Goal: Ask a question: Seek information or help from site administrators or community

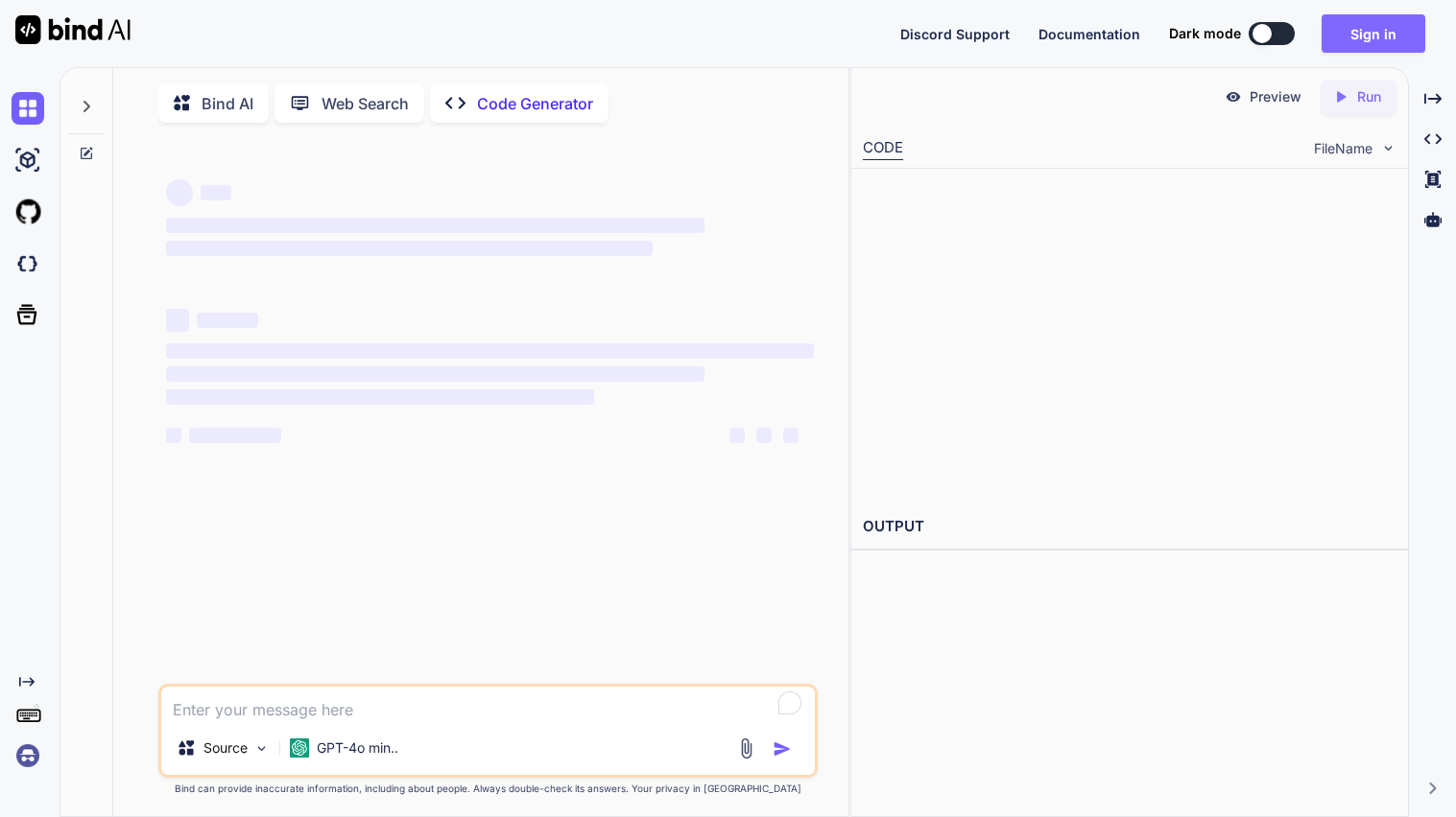
click at [1395, 31] on button "Sign in" at bounding box center [1373, 33] width 103 height 38
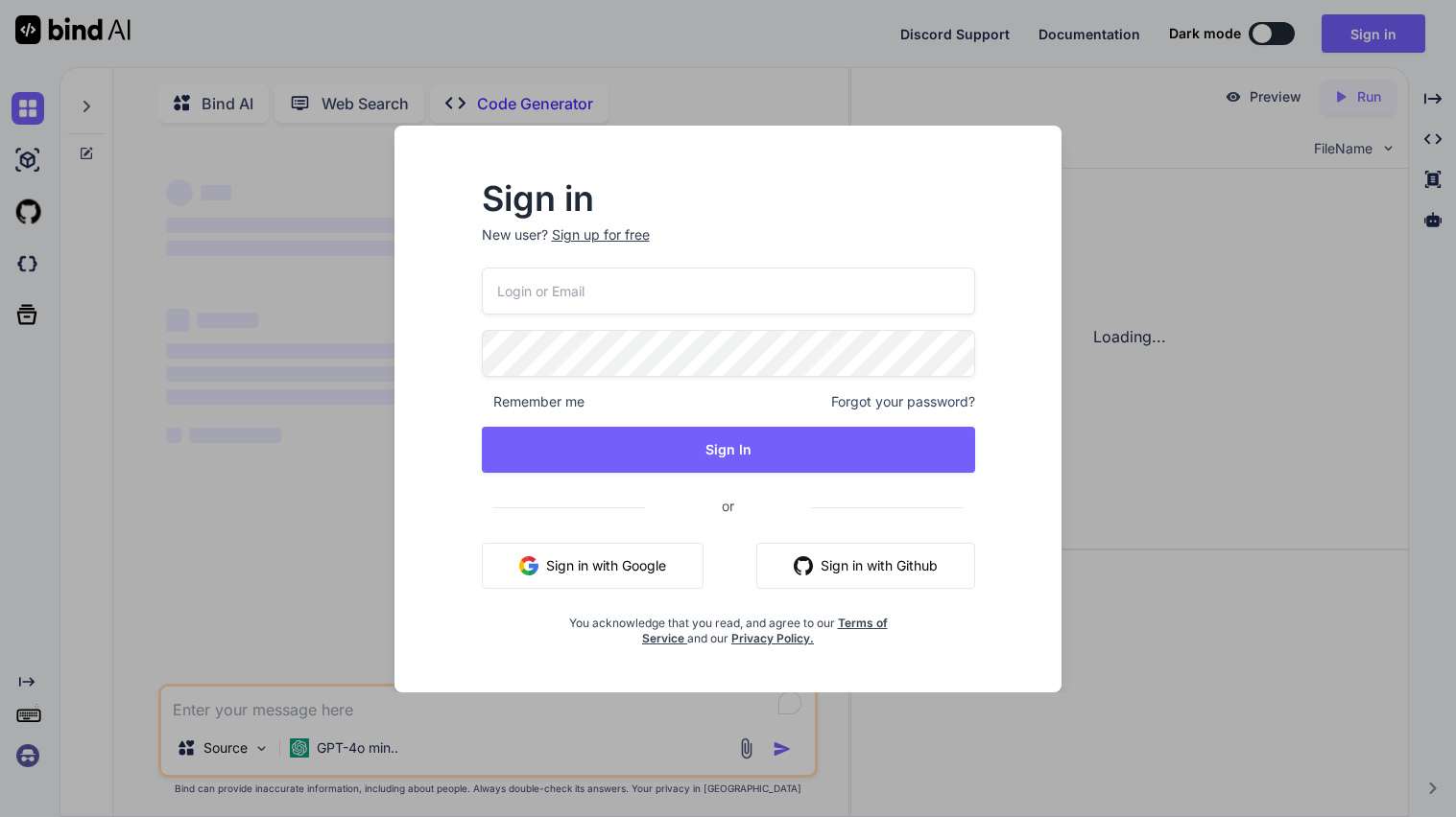
type textarea "x"
type input "[EMAIL_ADDRESS][DOMAIN_NAME]"
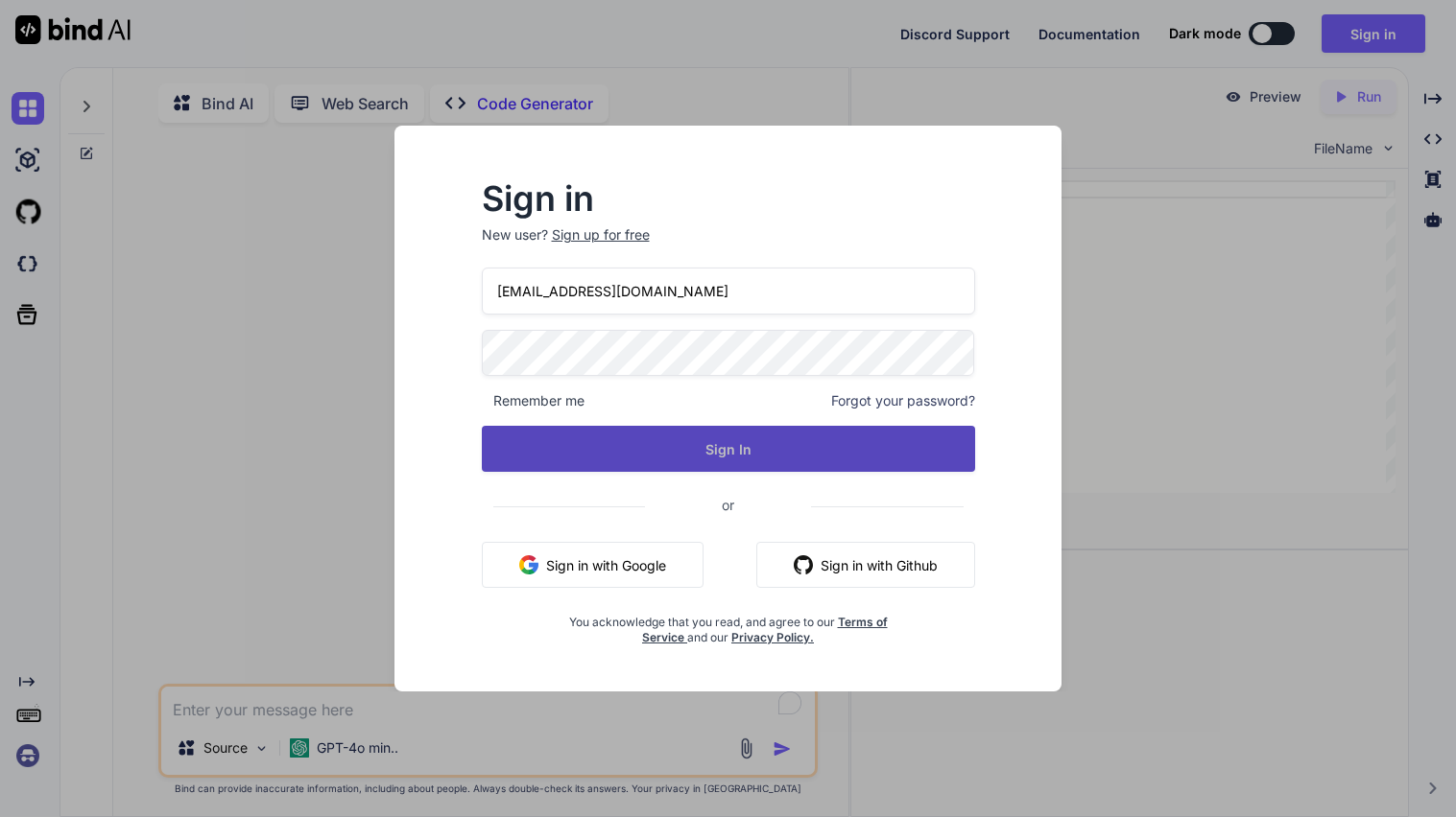
click at [641, 464] on button "Sign In" at bounding box center [728, 448] width 493 height 46
click at [727, 448] on button "Sign In" at bounding box center [728, 448] width 493 height 46
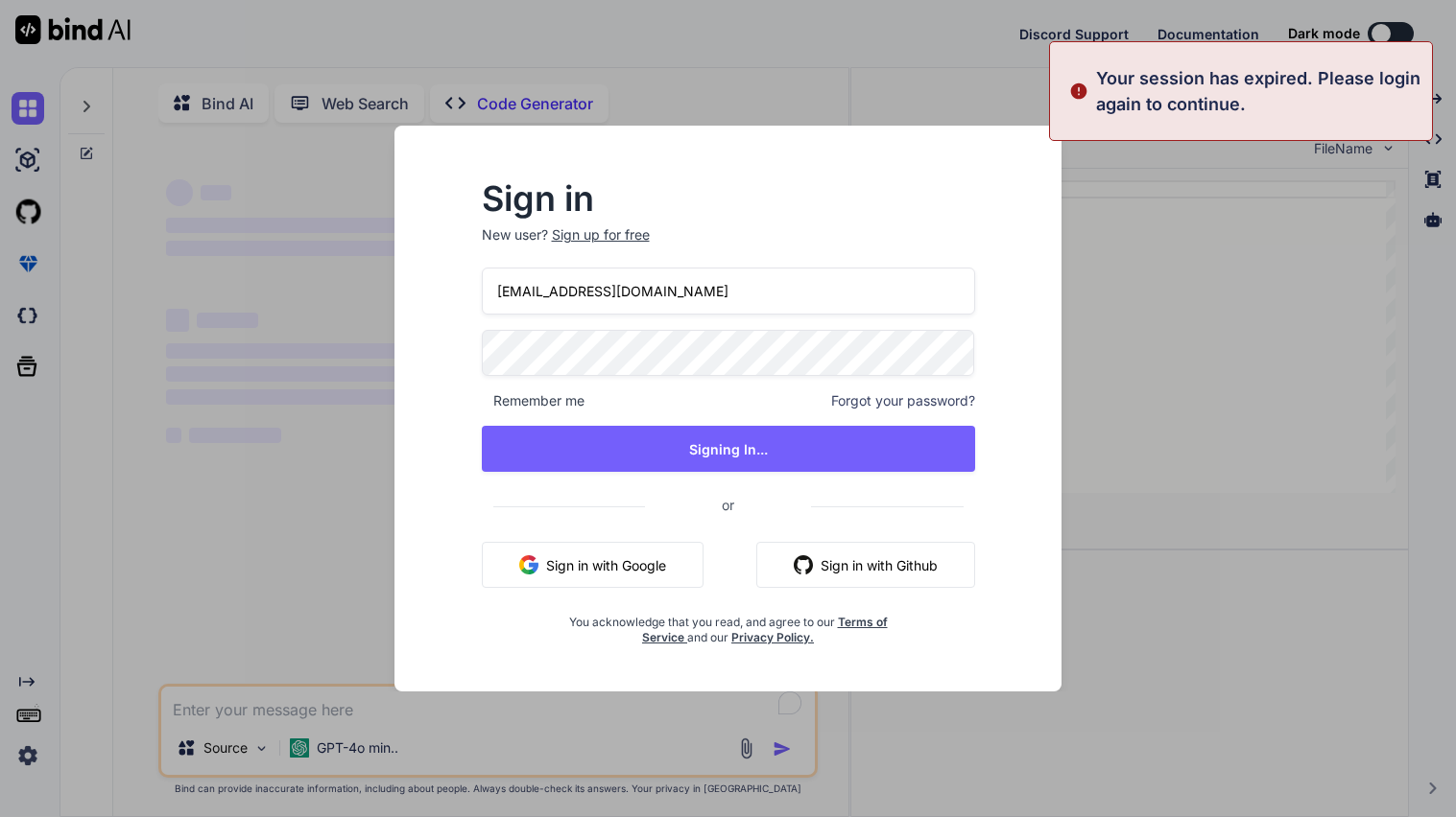
type textarea "x"
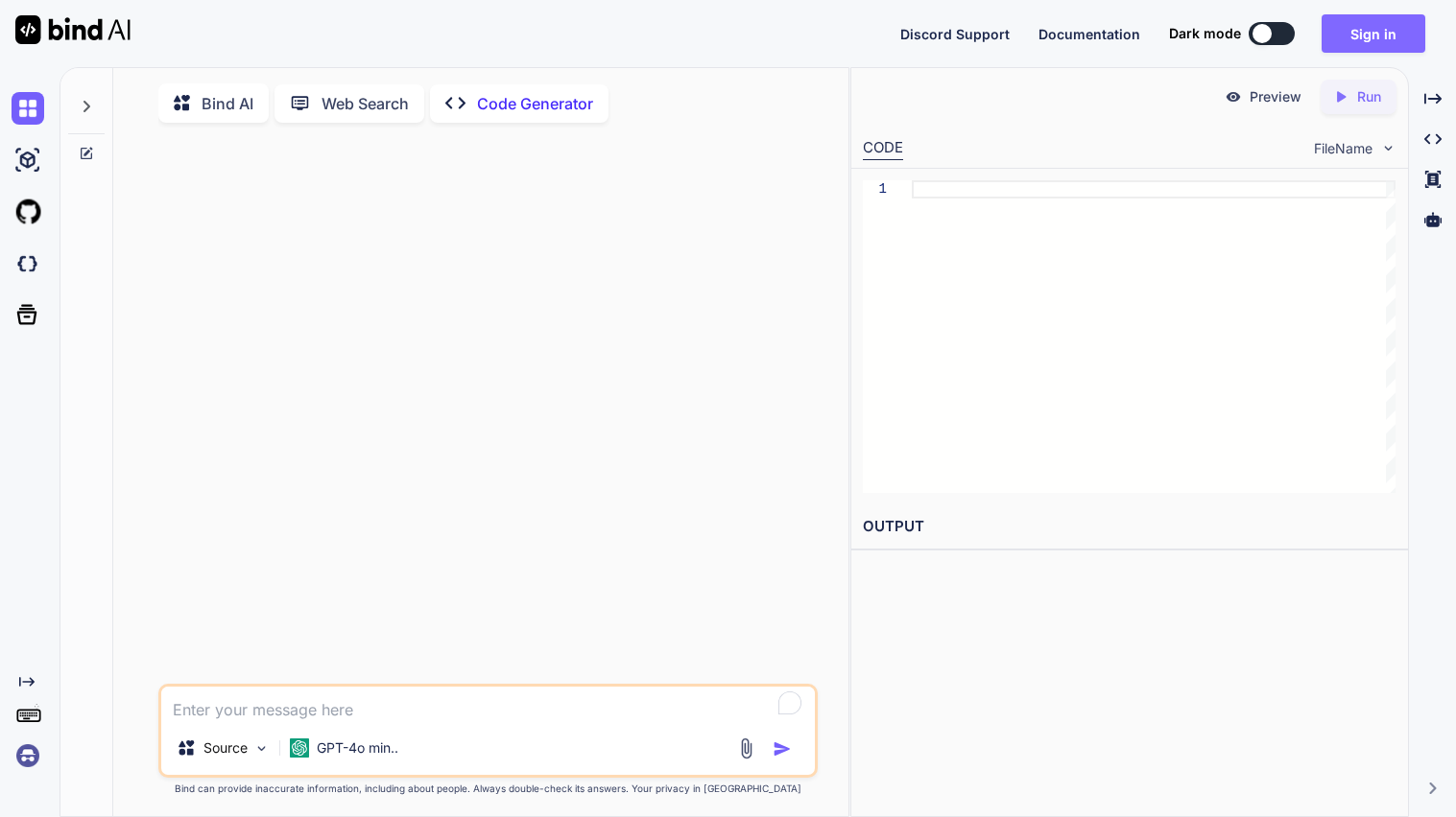
click at [1370, 34] on button "Sign in" at bounding box center [1373, 33] width 103 height 38
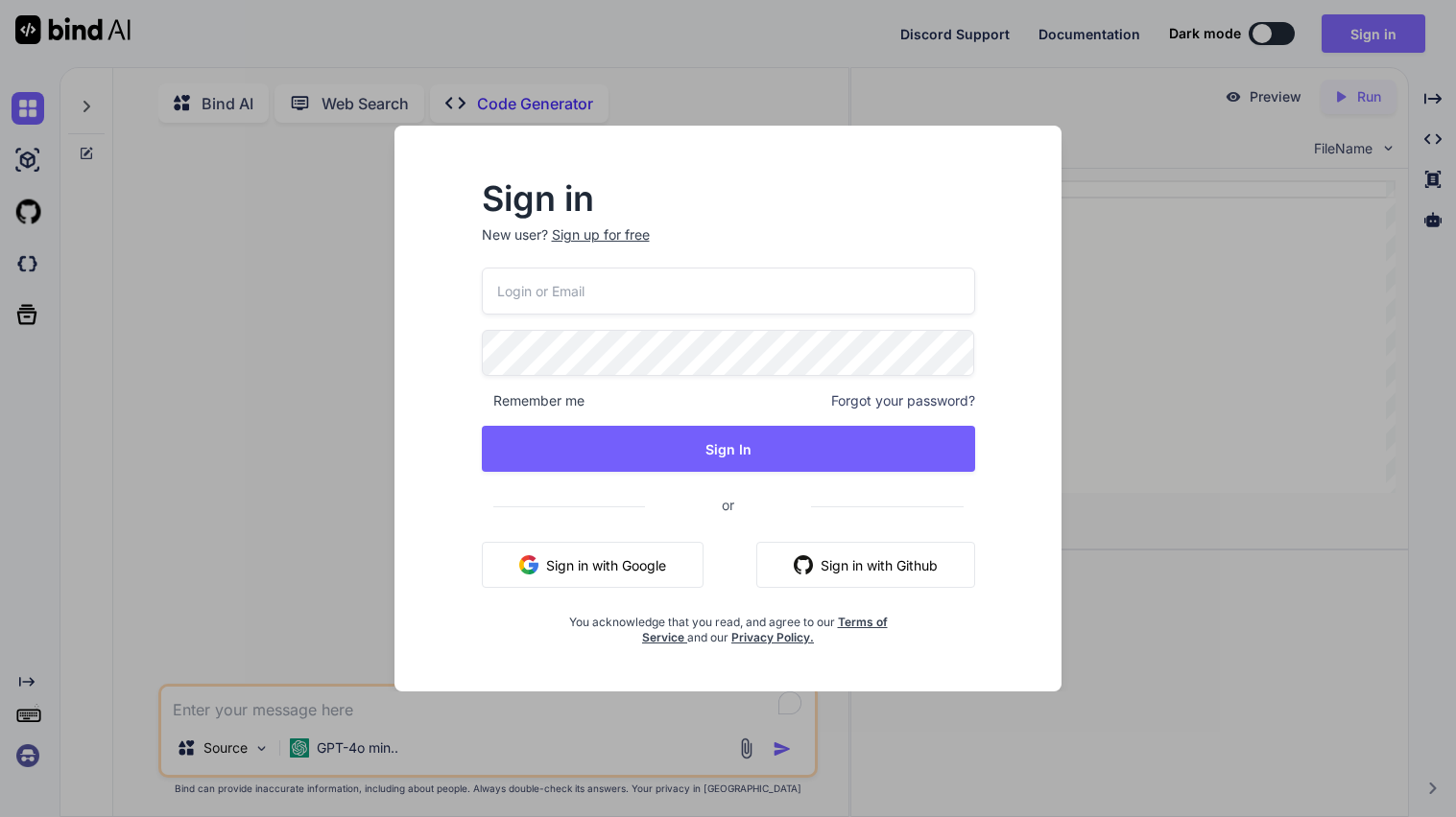
type input "[EMAIL_ADDRESS][DOMAIN_NAME]"
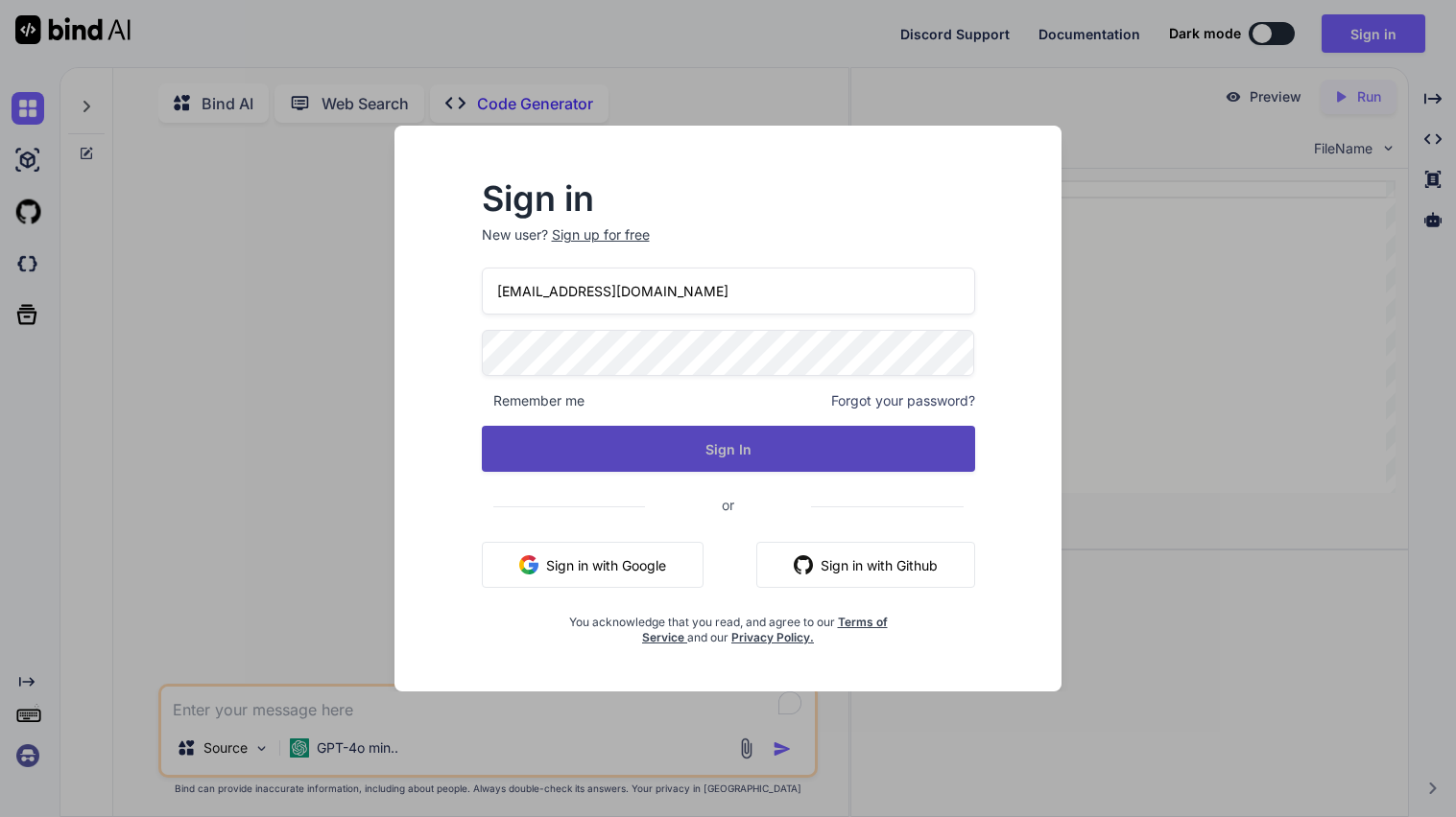
click at [801, 454] on button "Sign In" at bounding box center [728, 448] width 493 height 46
click at [742, 470] on button "Sign In" at bounding box center [728, 448] width 493 height 46
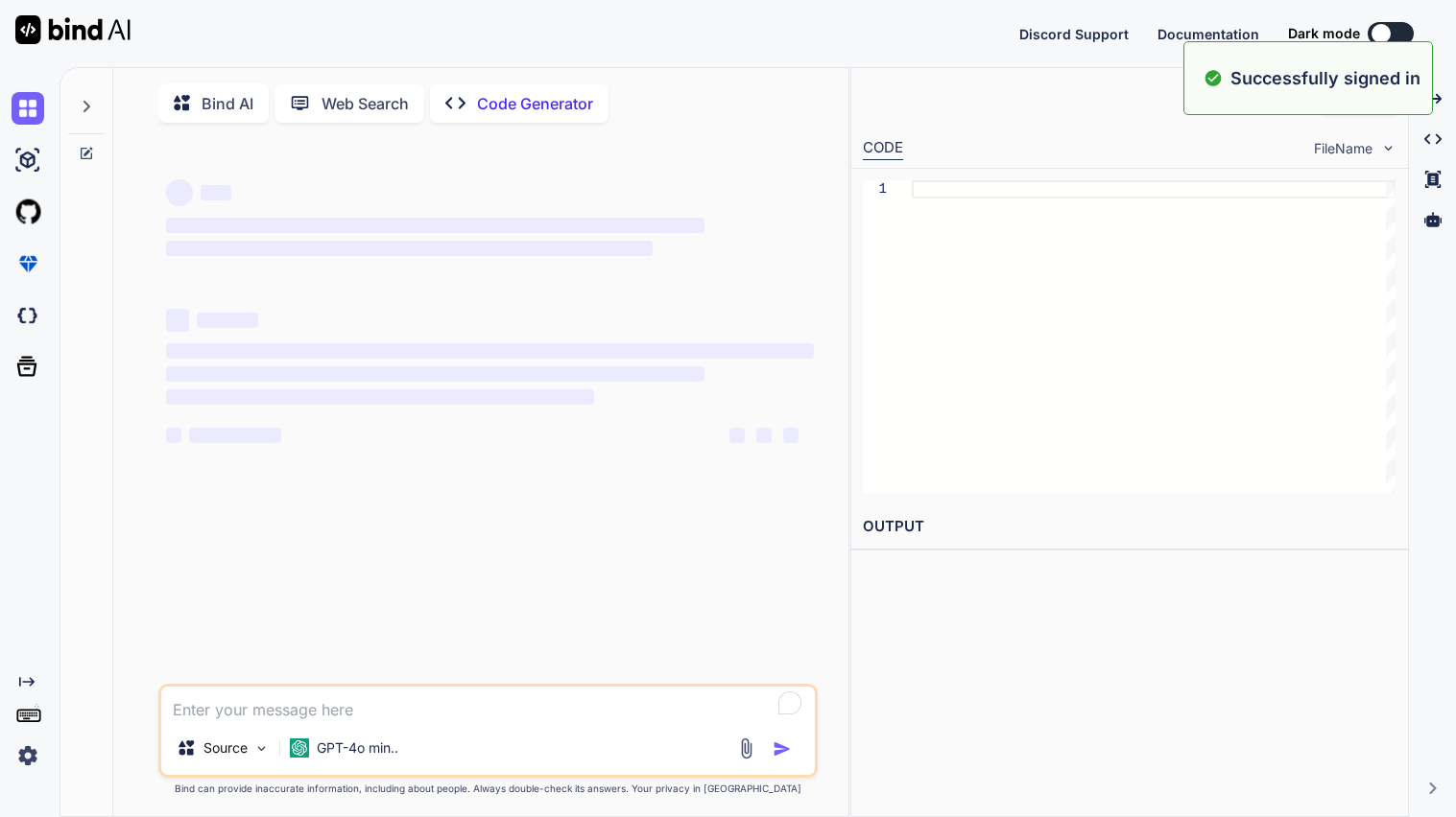
type textarea "x"
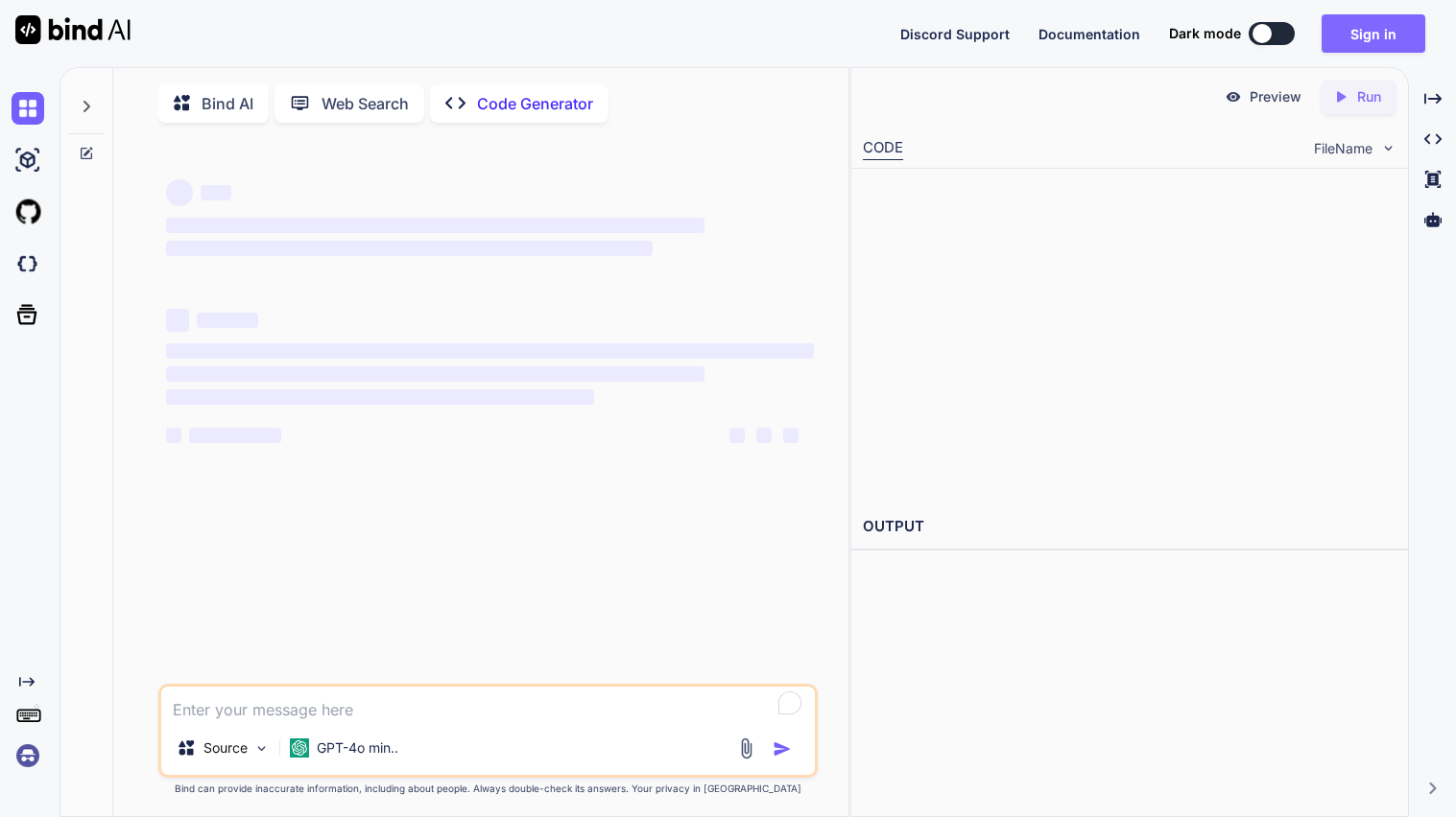
click at [1358, 35] on button "Sign in" at bounding box center [1373, 33] width 103 height 38
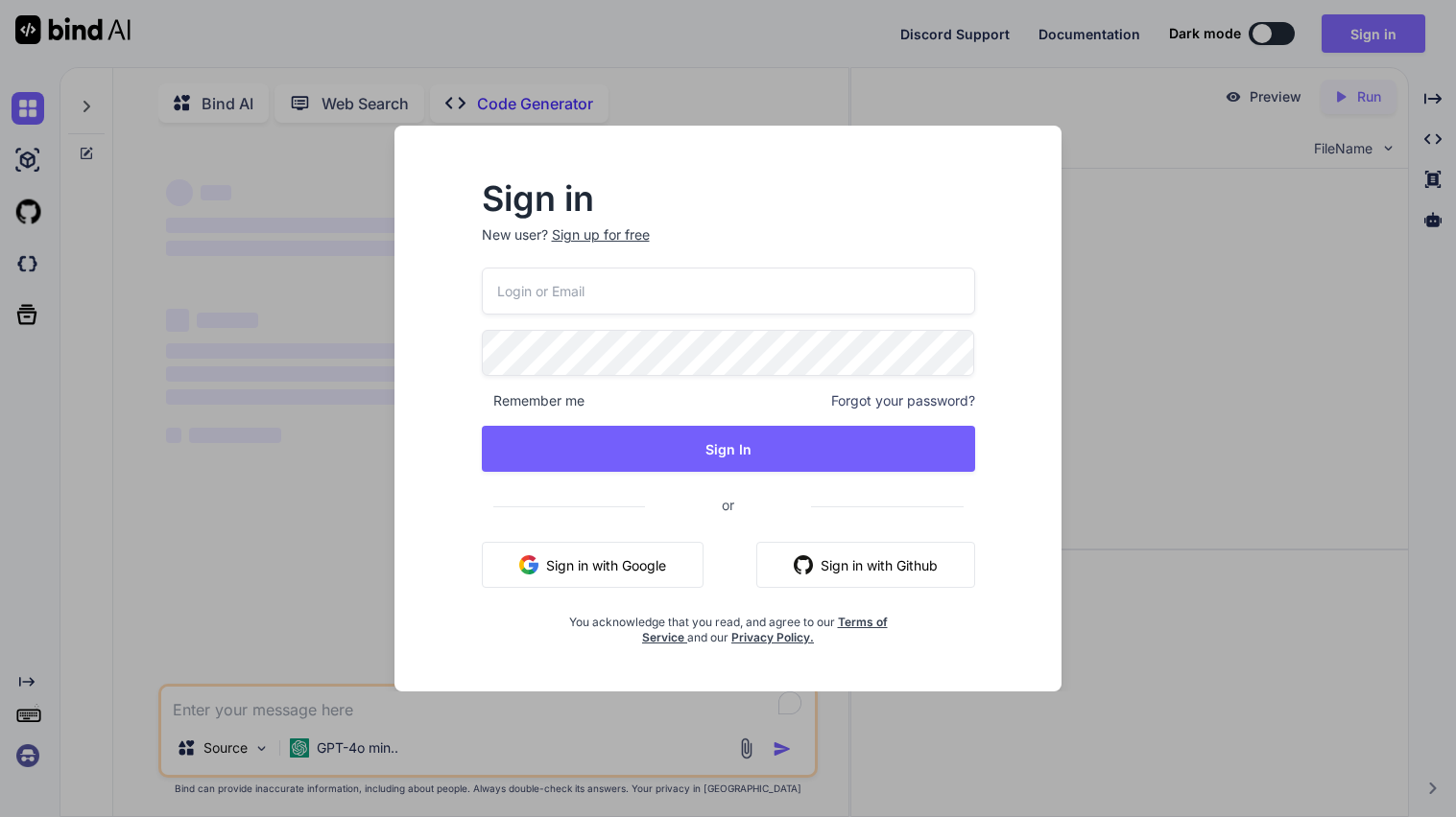
type textarea "x"
type input "[EMAIL_ADDRESS][DOMAIN_NAME]"
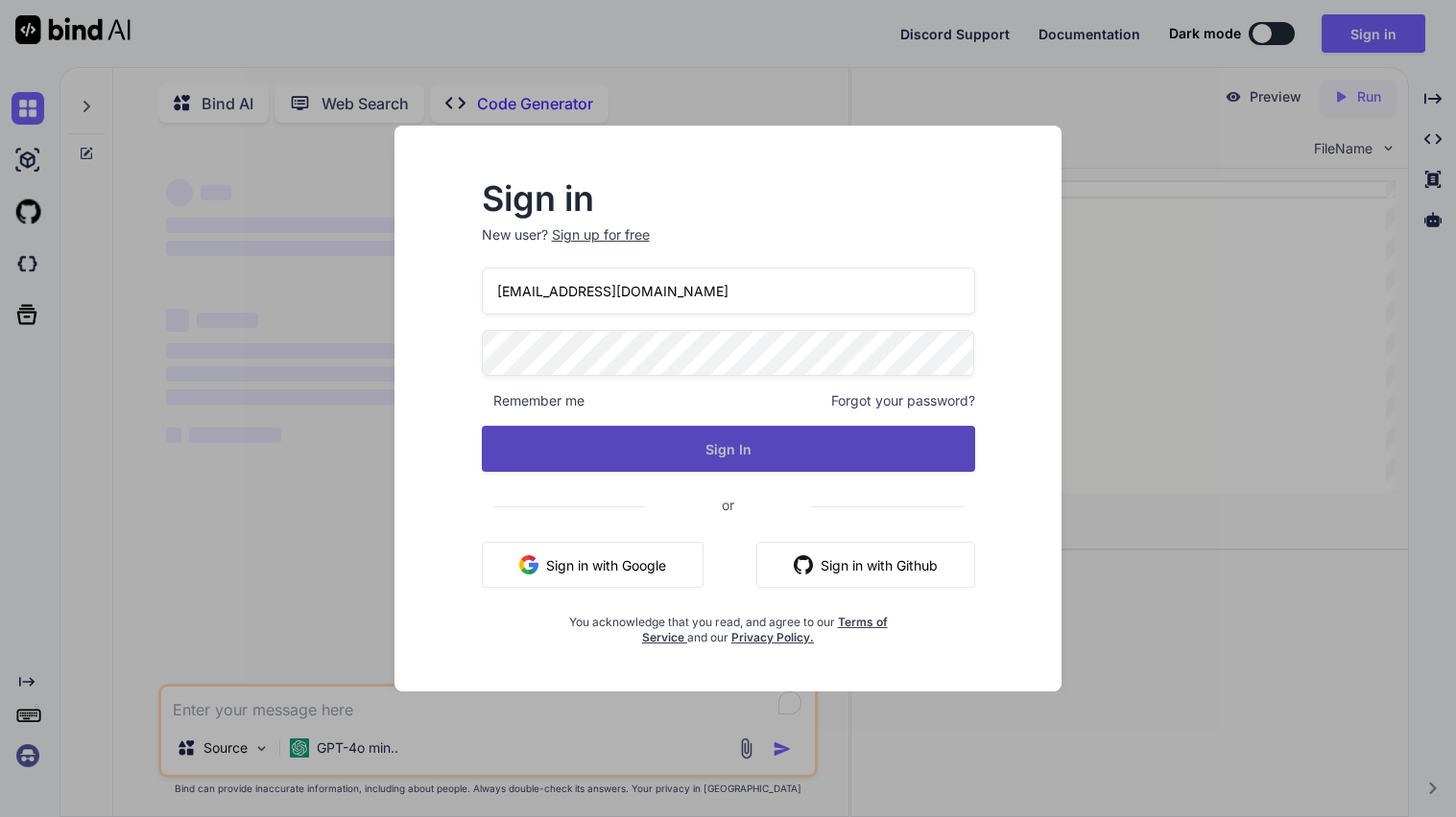
click at [693, 441] on button "Sign In" at bounding box center [728, 448] width 493 height 46
click at [736, 454] on button "Sign In" at bounding box center [728, 448] width 493 height 46
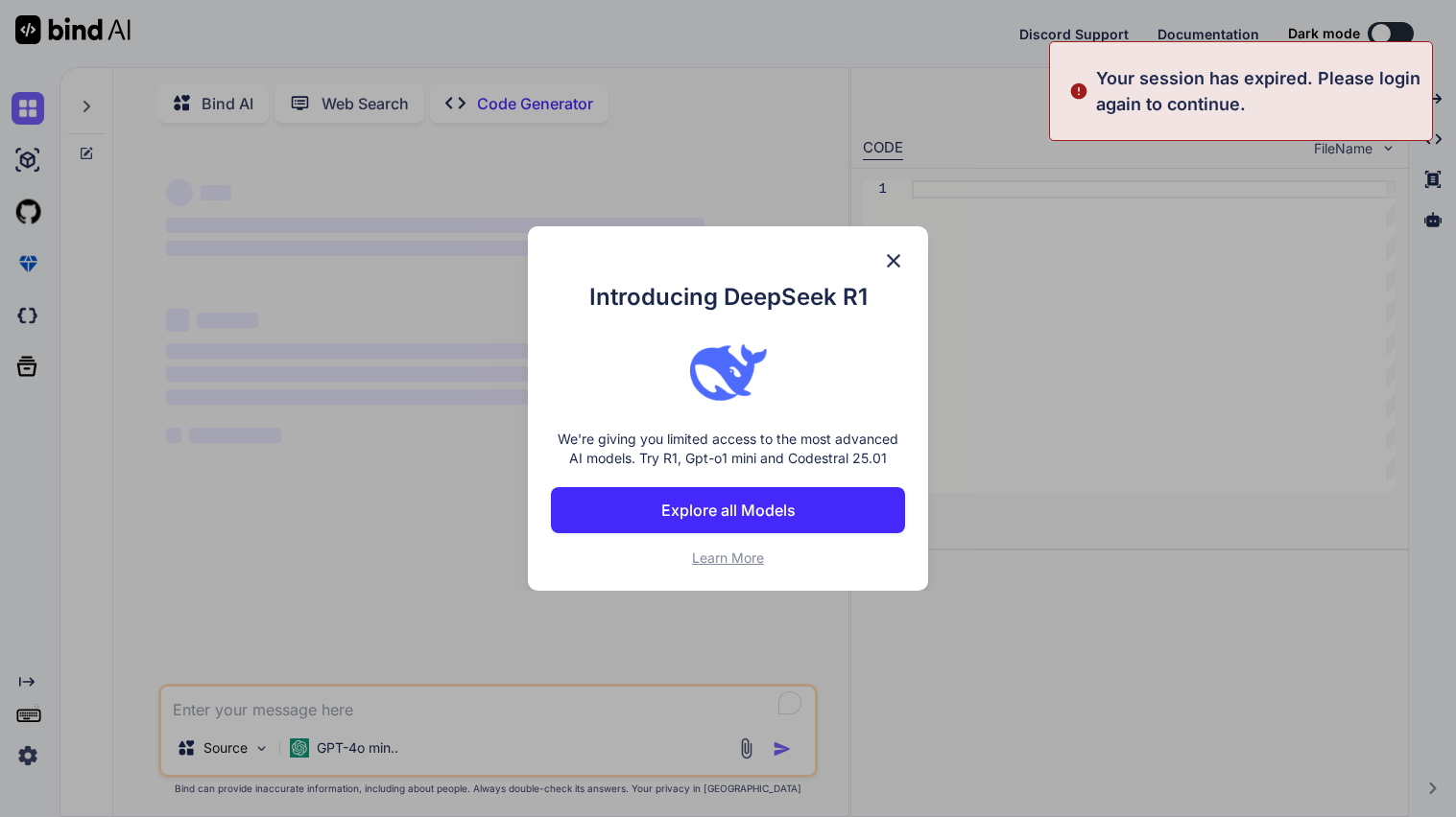
click at [435, 715] on div "Introducing DeepSeek R1 We're giving you limited access to the most advanced AI…" at bounding box center [728, 408] width 1456 height 817
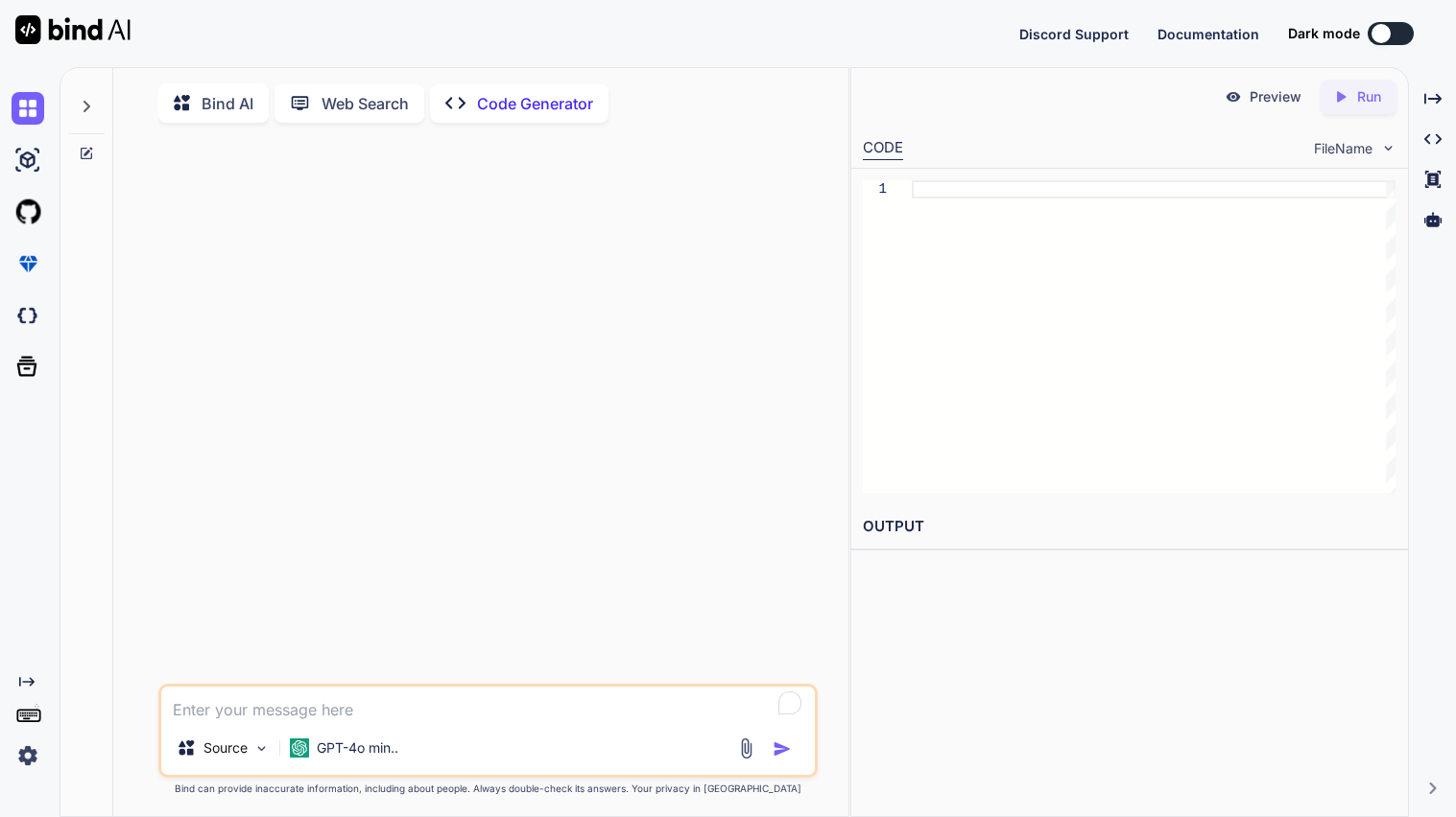
type textarea "x"
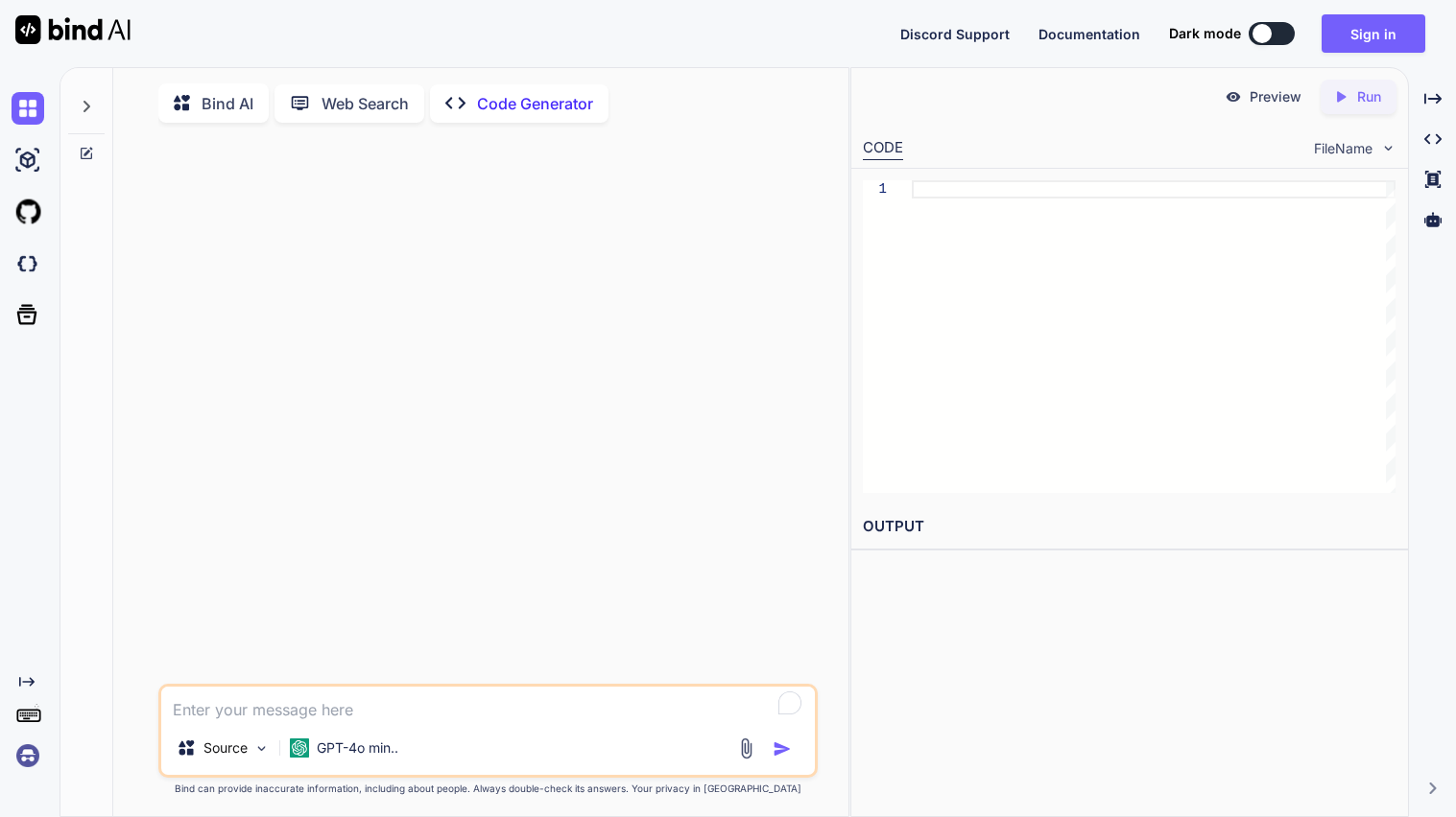
click at [331, 701] on textarea "To enrich screen reader interactions, please activate Accessibility in Grammarl…" at bounding box center [488, 704] width 653 height 34
type textarea "c"
type textarea "x"
type textarea "ca"
type textarea "x"
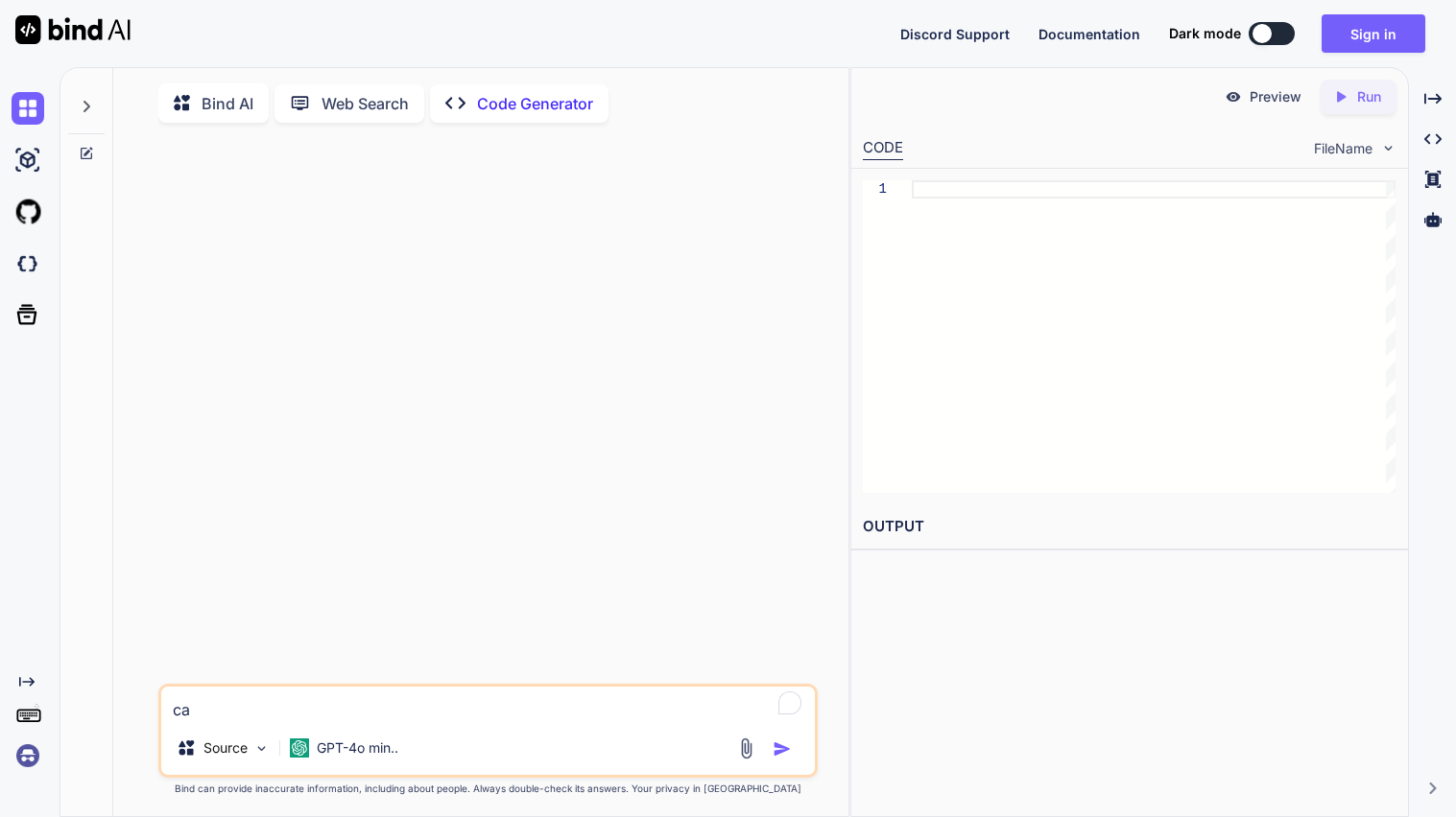
type textarea "can"
type textarea "x"
type textarea "can"
type textarea "x"
type textarea "can y"
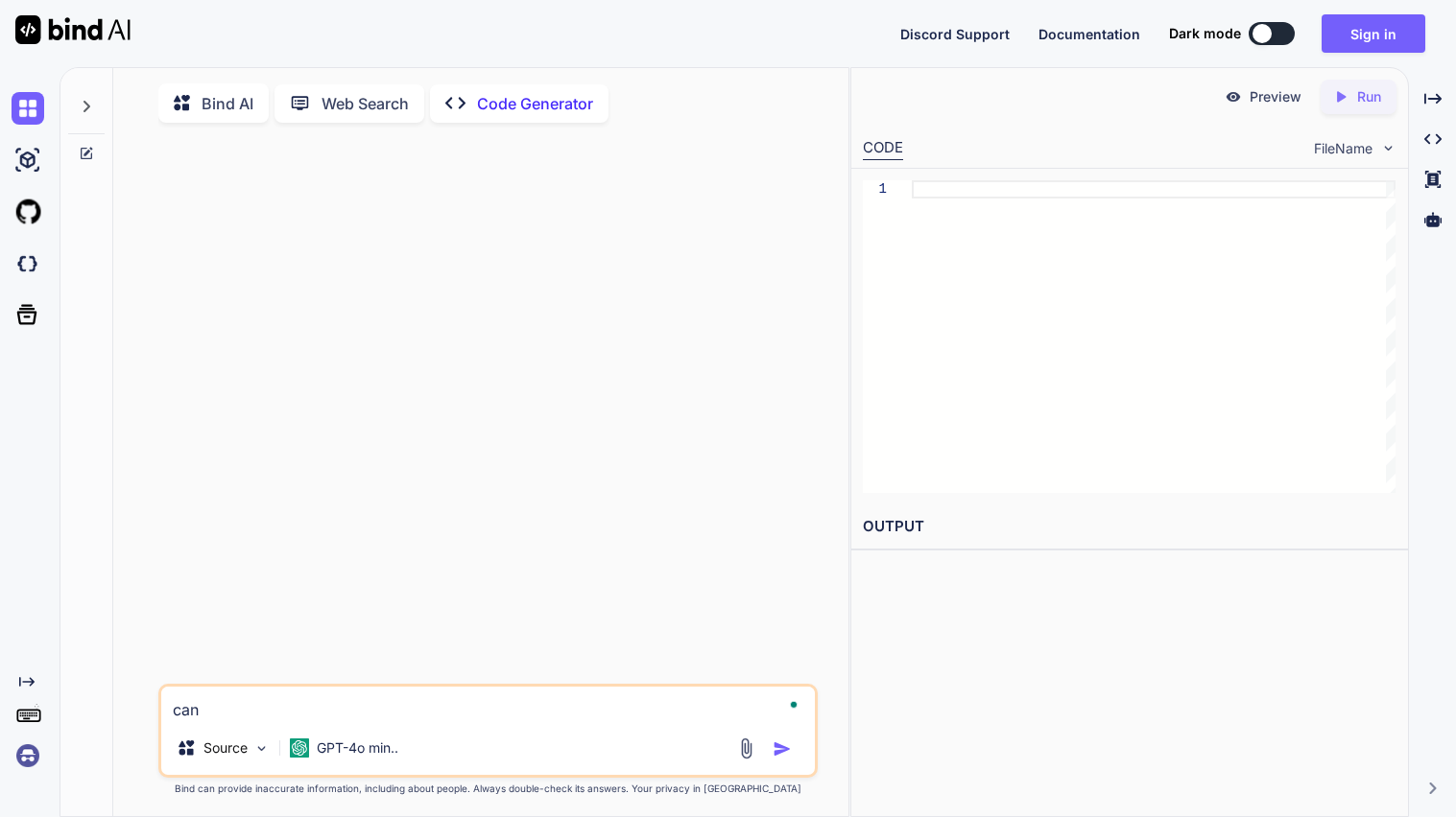
type textarea "x"
type textarea "can yo"
type textarea "x"
type textarea "can you"
type textarea "x"
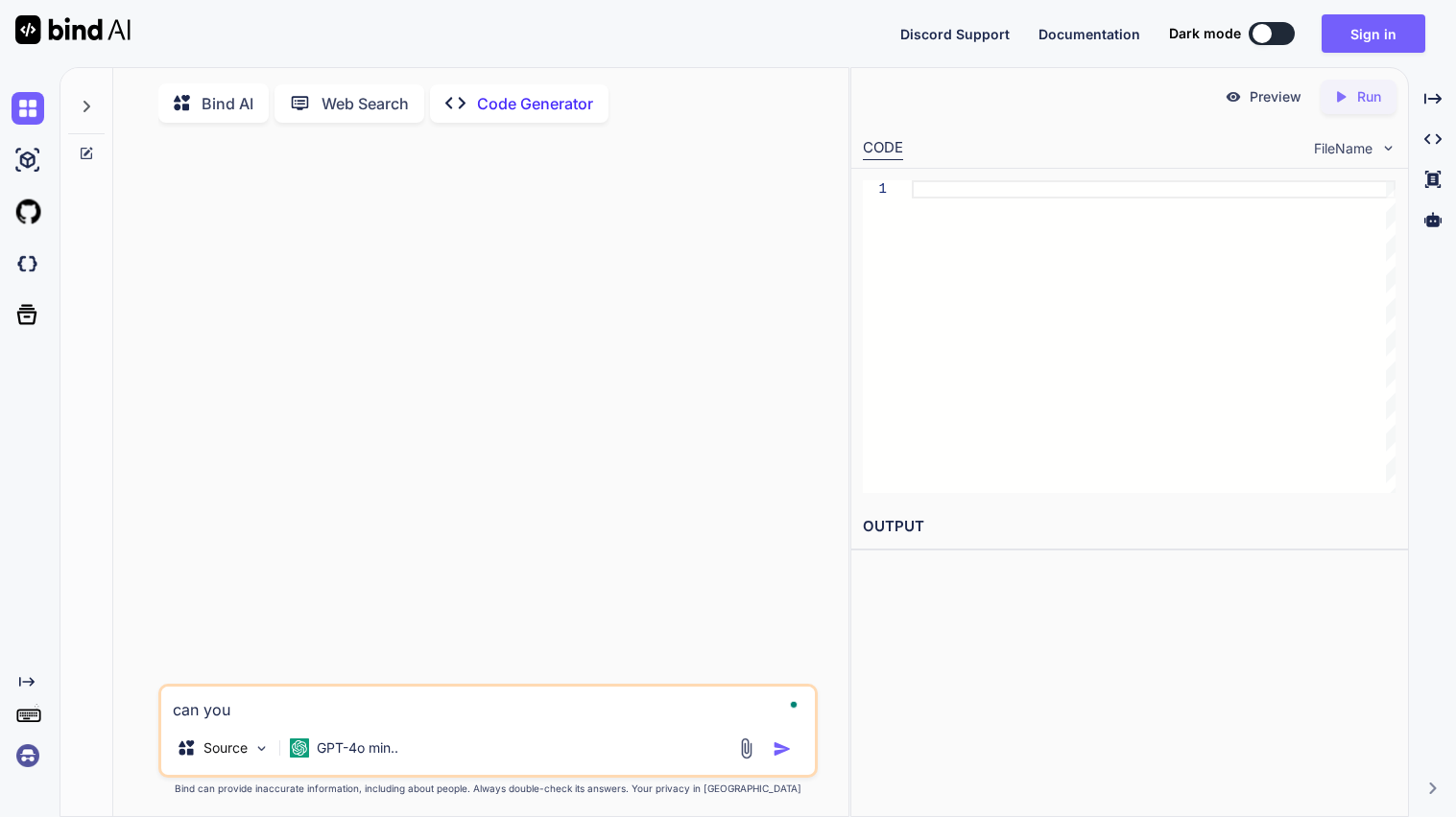
type textarea "can you"
type textarea "x"
type textarea "can you f"
type textarea "x"
type textarea "can you fi"
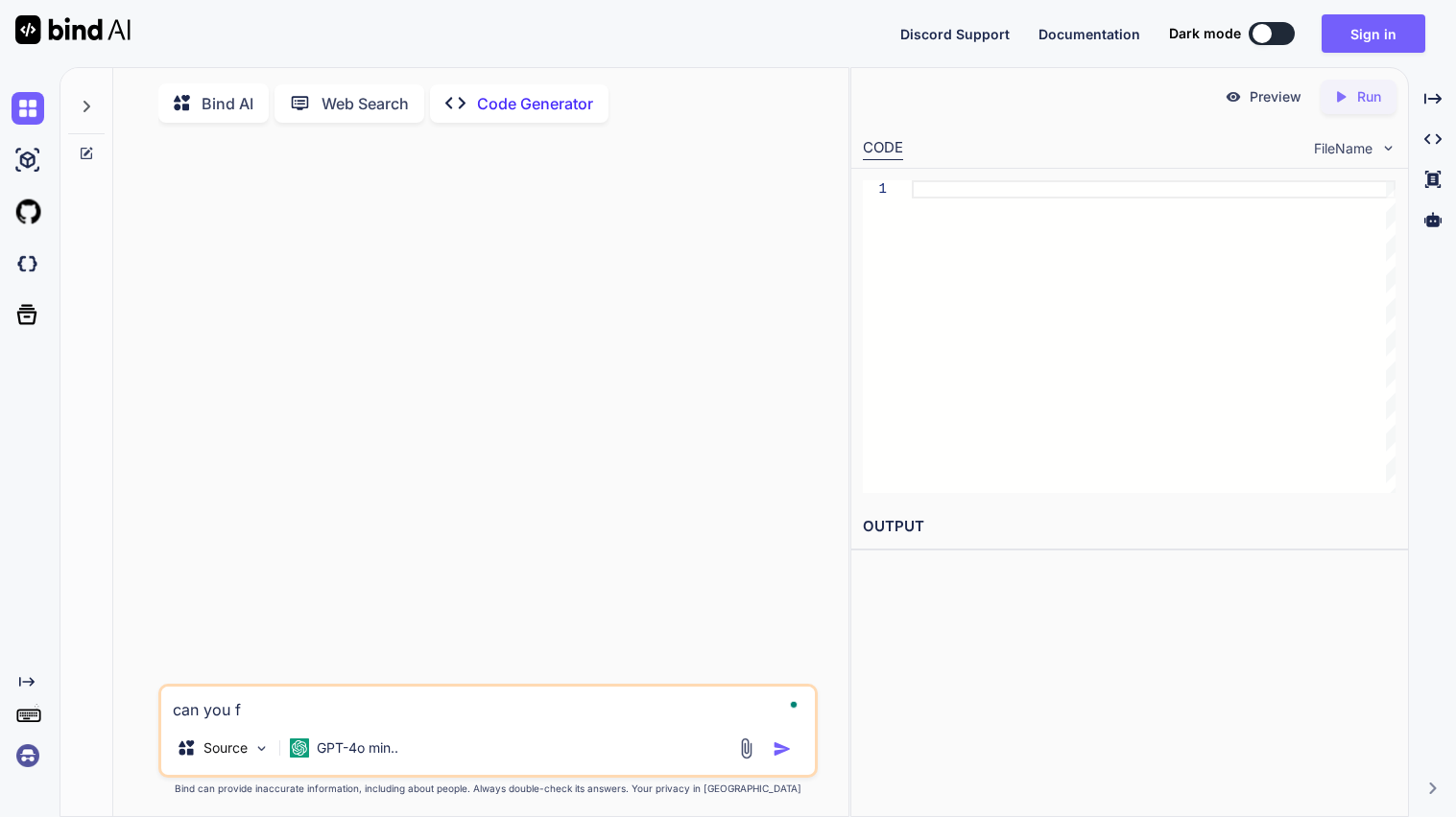
type textarea "x"
type textarea "can you fix"
type textarea "x"
type textarea "can you fix"
type textarea "x"
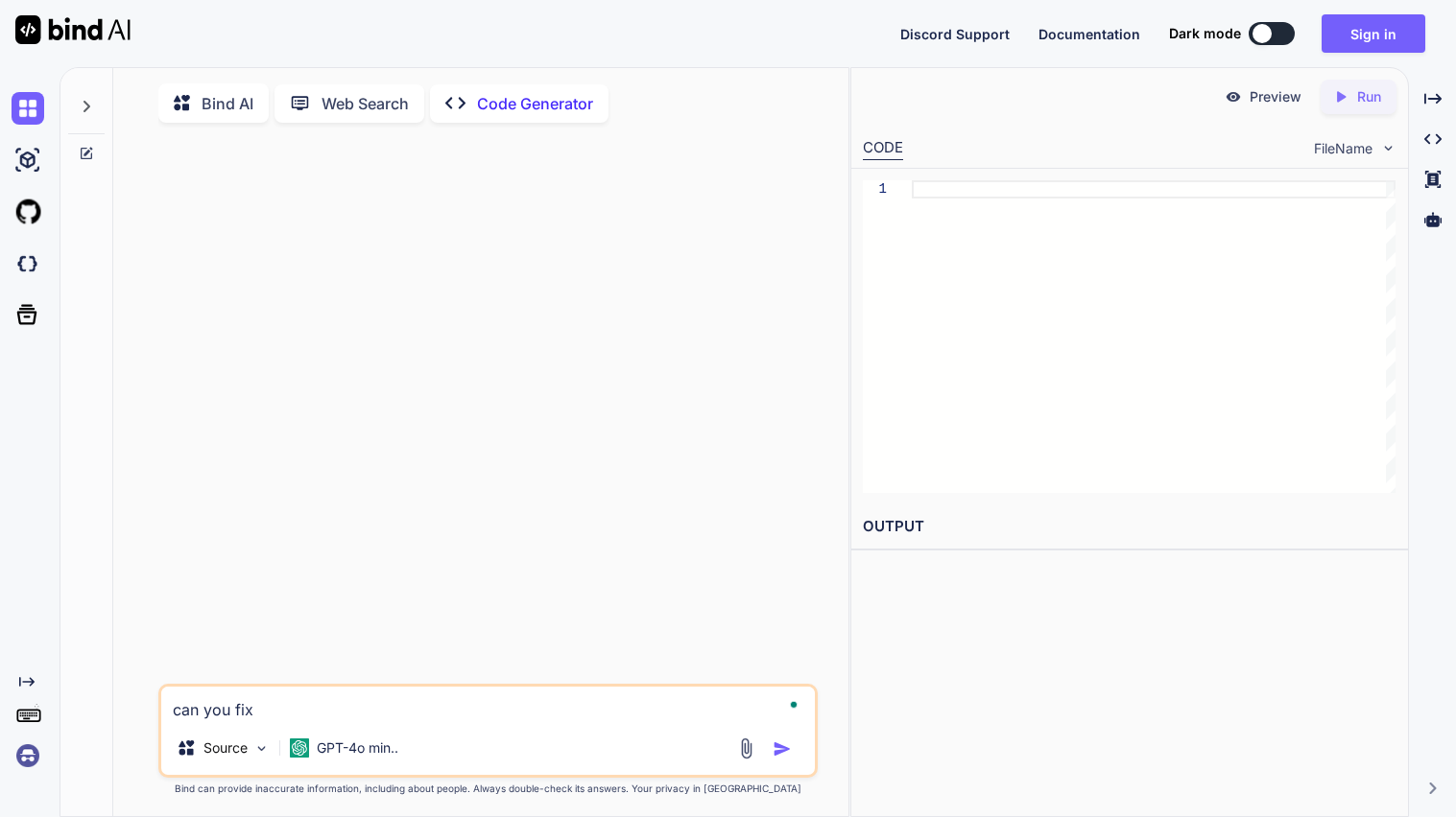
type textarea "can you fix t"
type textarea "x"
type textarea "can you fix th"
type textarea "x"
type textarea "can you fix thi"
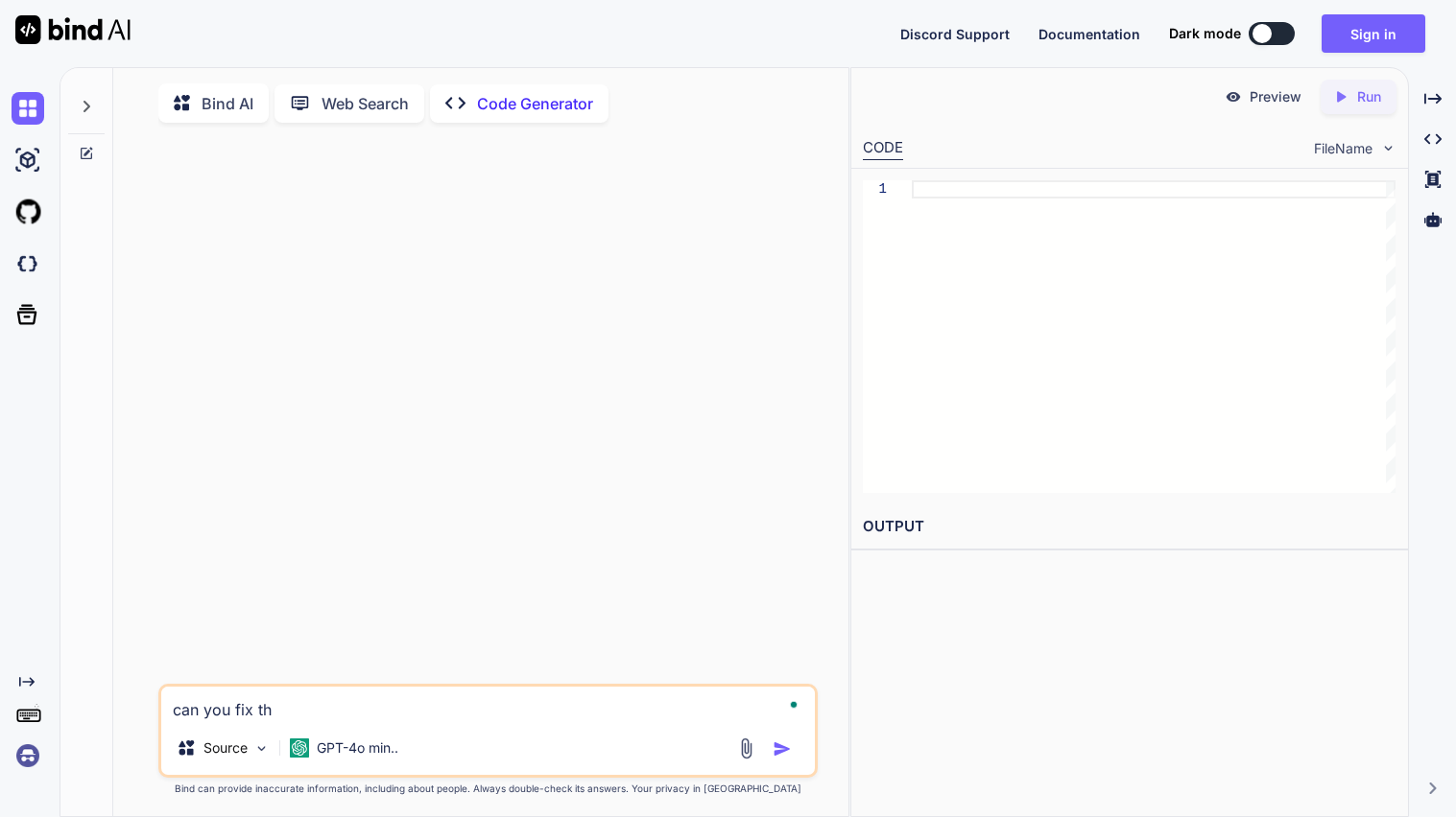
type textarea "x"
type textarea "can you fix this"
type textarea "x"
type textarea "can you fix this"
type textarea "x"
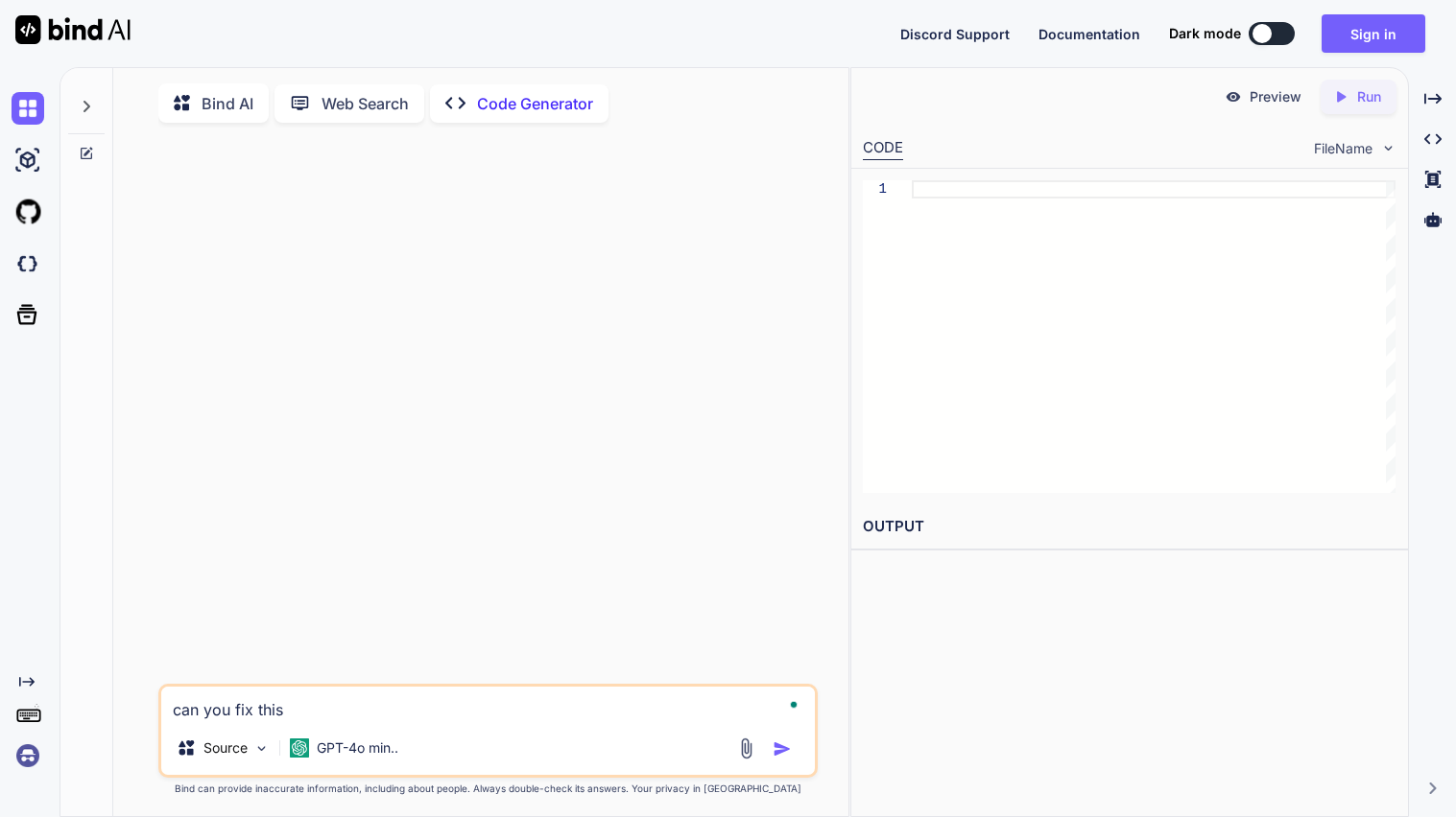
type textarea "can you fix this c"
type textarea "x"
type textarea "can you fix this co"
type textarea "x"
type textarea "can you fix this cod"
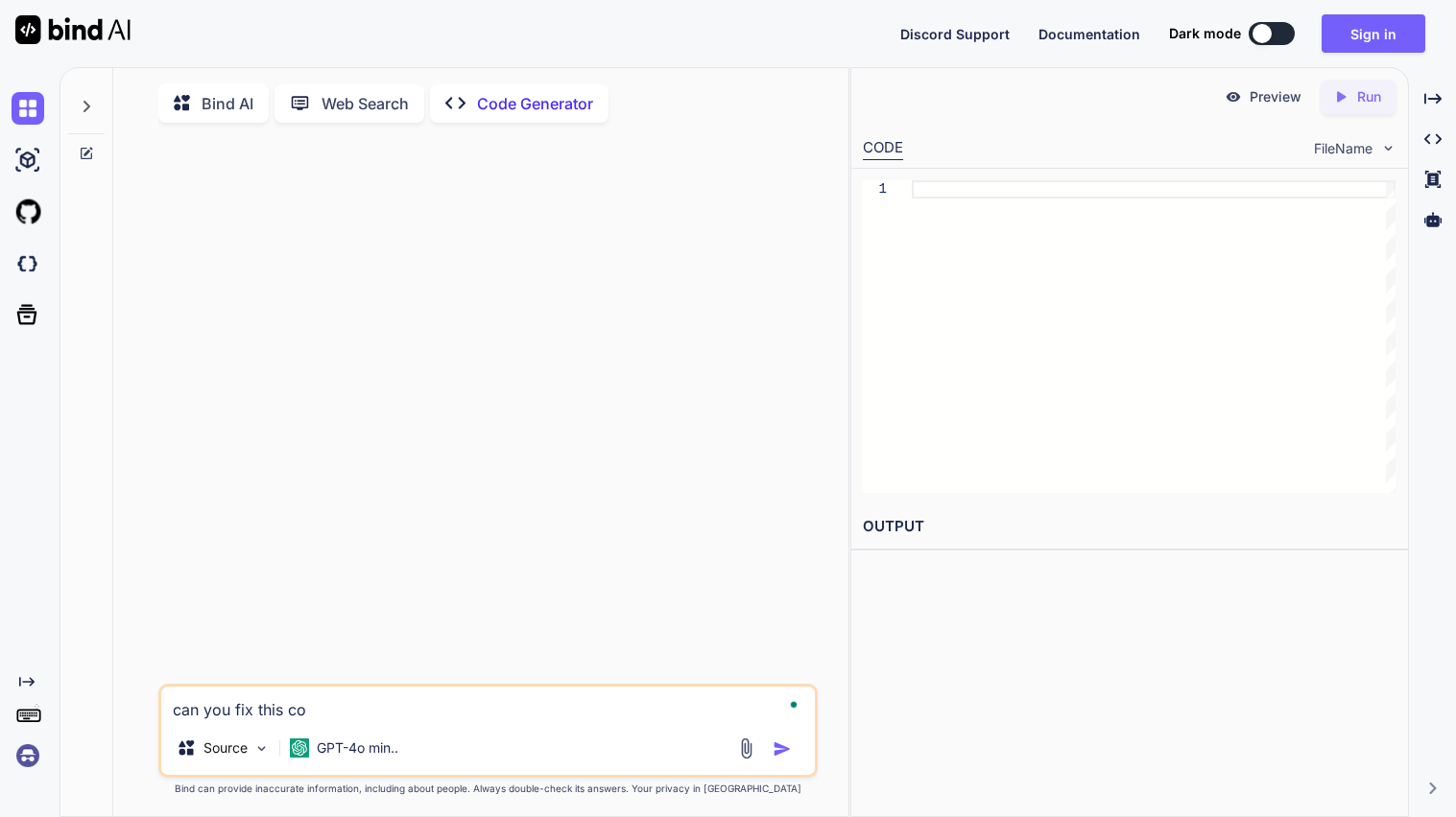
type textarea "x"
type textarea "can you fix this code"
type textarea "x"
type textarea "can you fix this code"
type textarea "x"
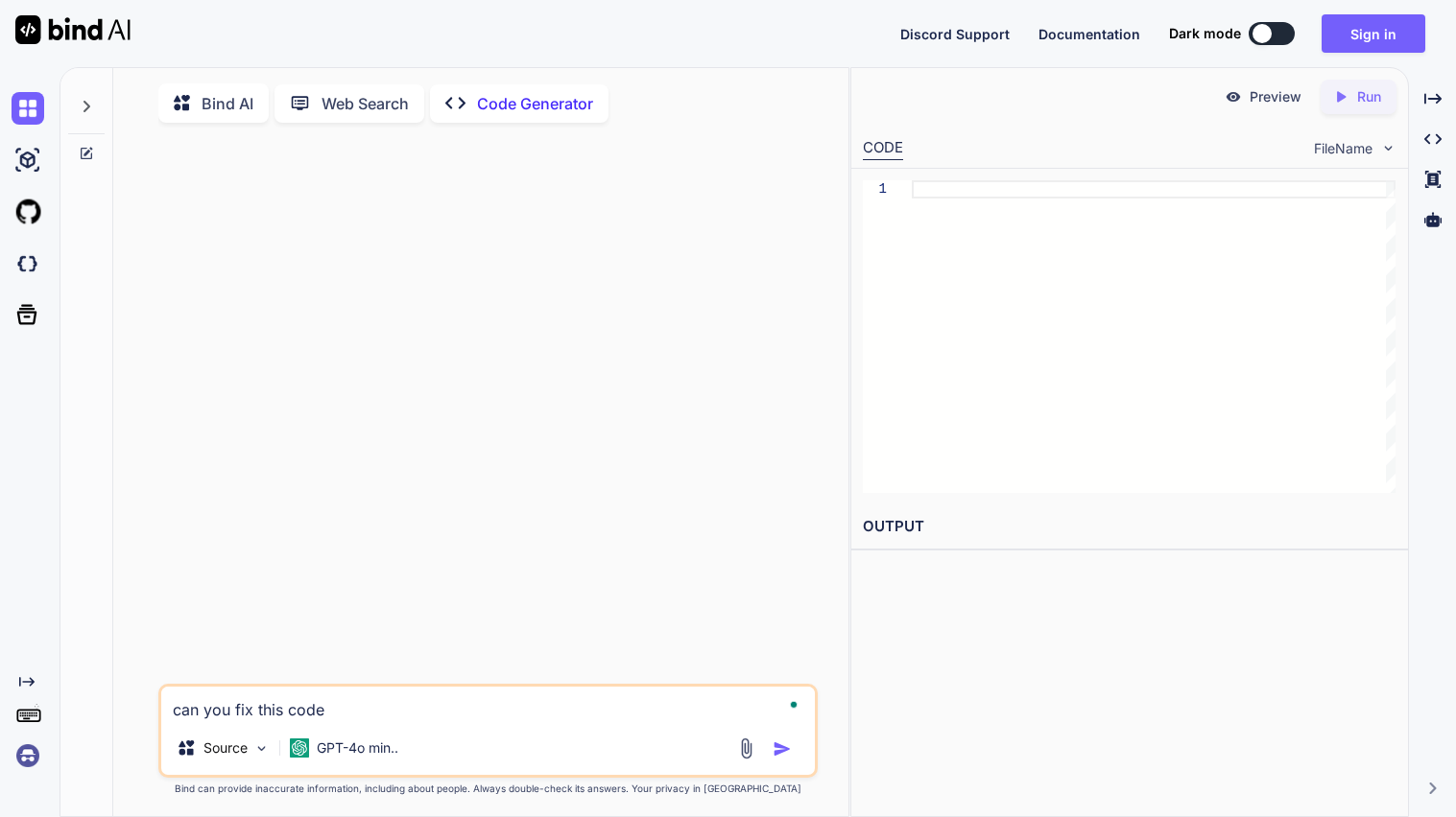
type textarea "can you fix this code p"
type textarea "x"
type textarea "can you fix this code pl"
type textarea "x"
type textarea "can you fix this code pls"
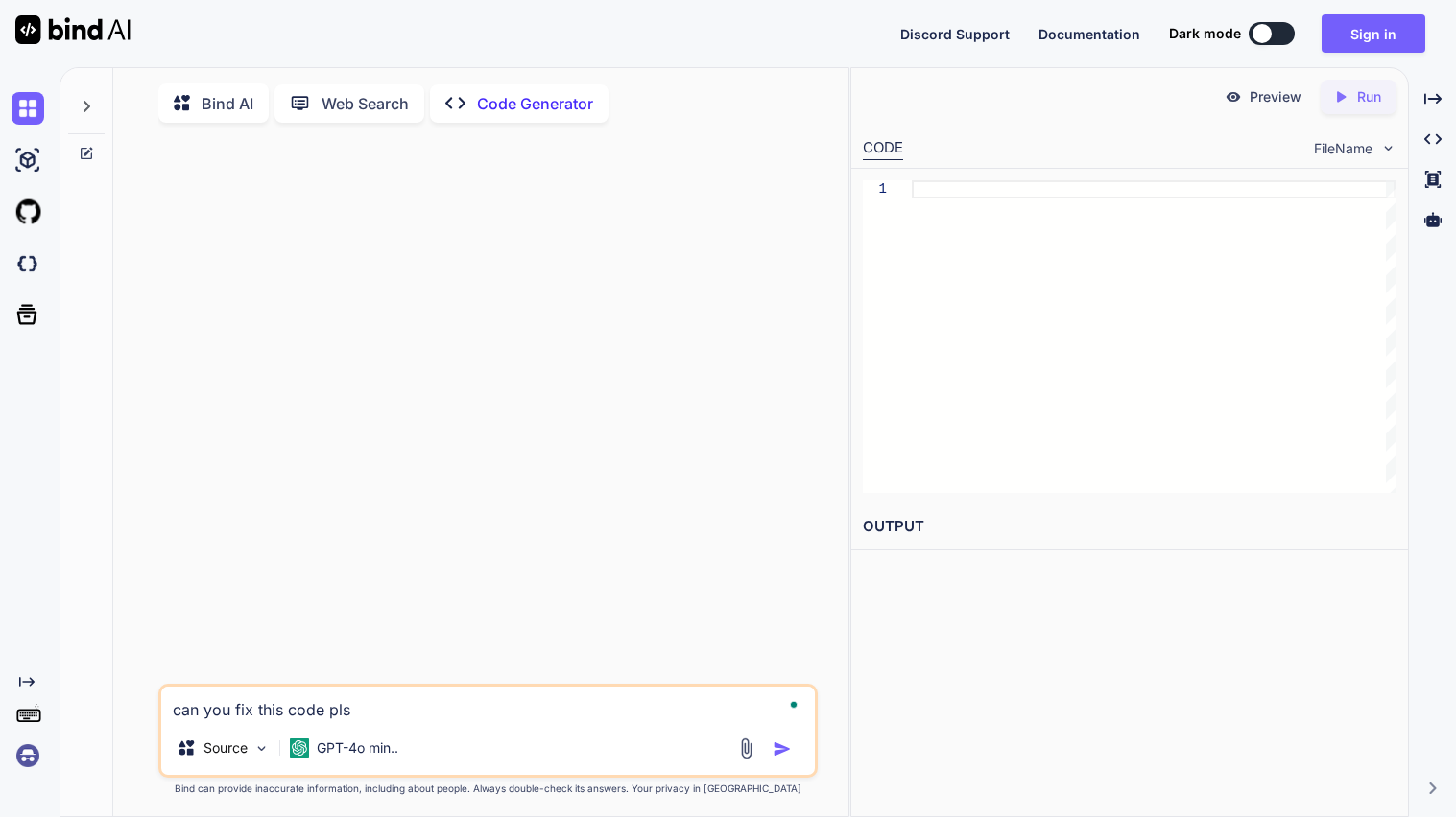
type textarea "x"
type textarea "can you fix this code pls"
type textarea "x"
type textarea "can you fix this code pls"
type textarea "x"
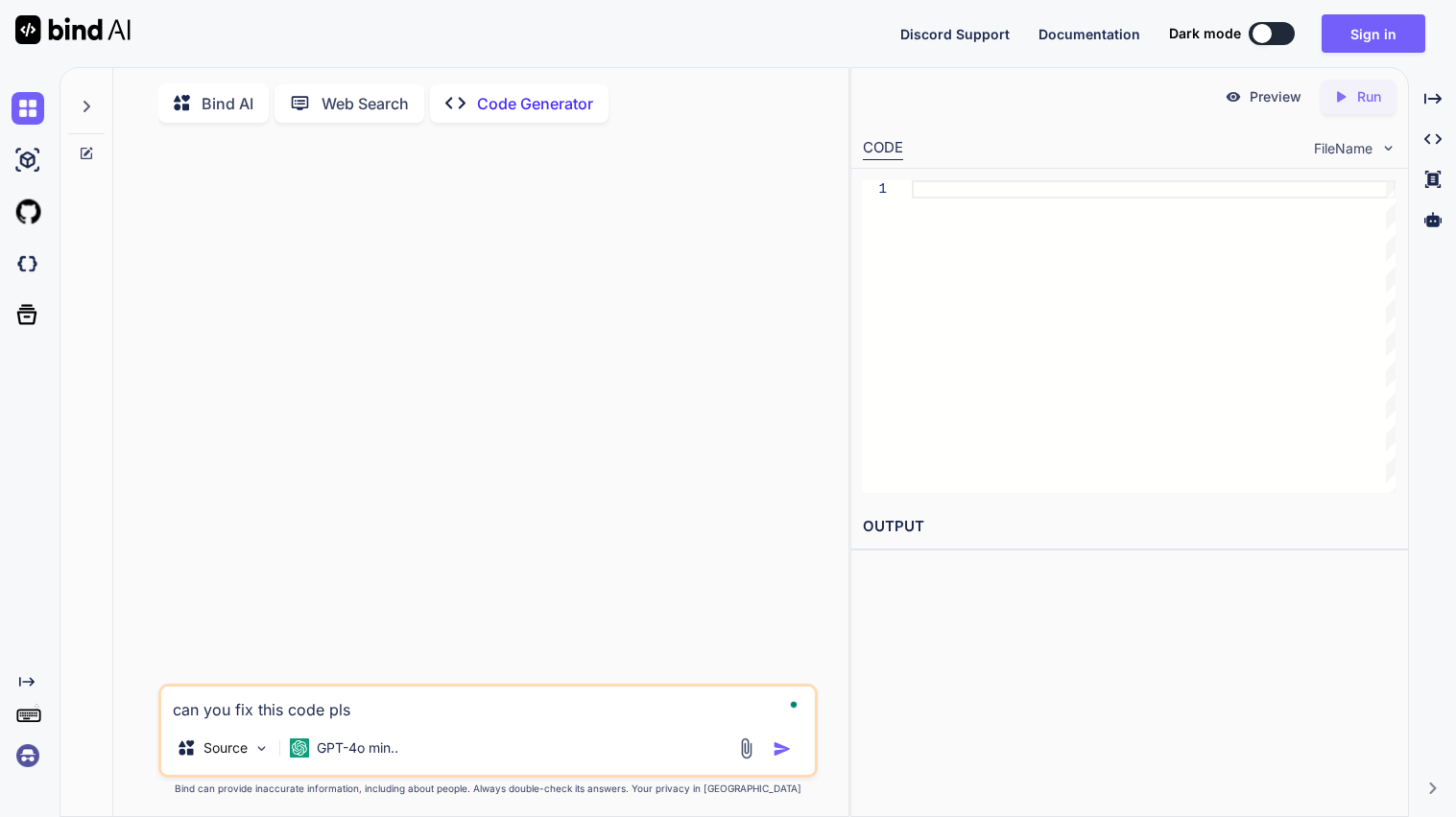
type textarea "can you fix this code pls"
type textarea "x"
type textarea "can you fix this code pls"
type textarea "x"
type textarea "can you fix this code pls"
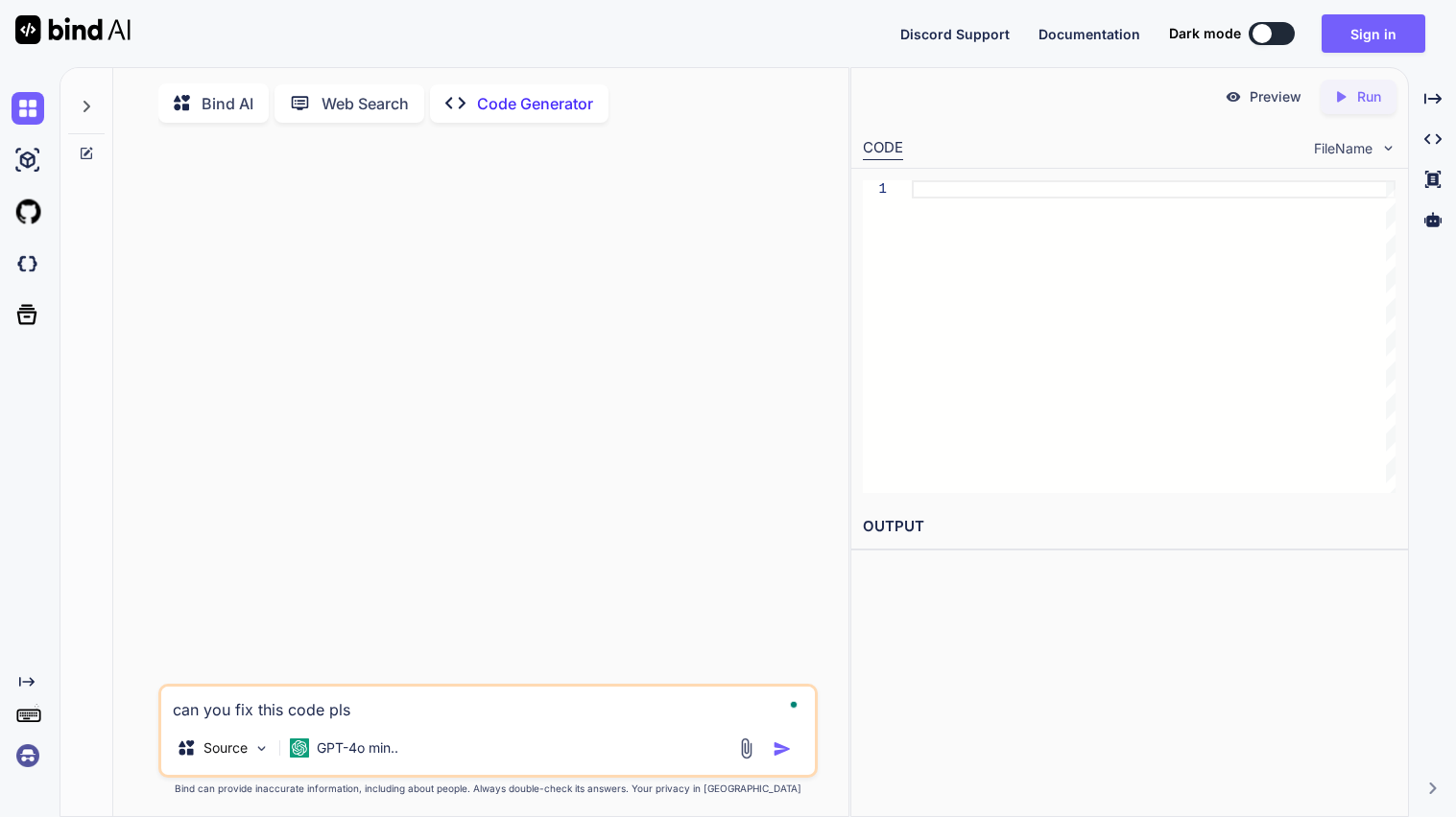
type textarea "x"
type textarea "can you fix this code pls"
type textarea "x"
type textarea "can you fix this code pls"
type textarea "x"
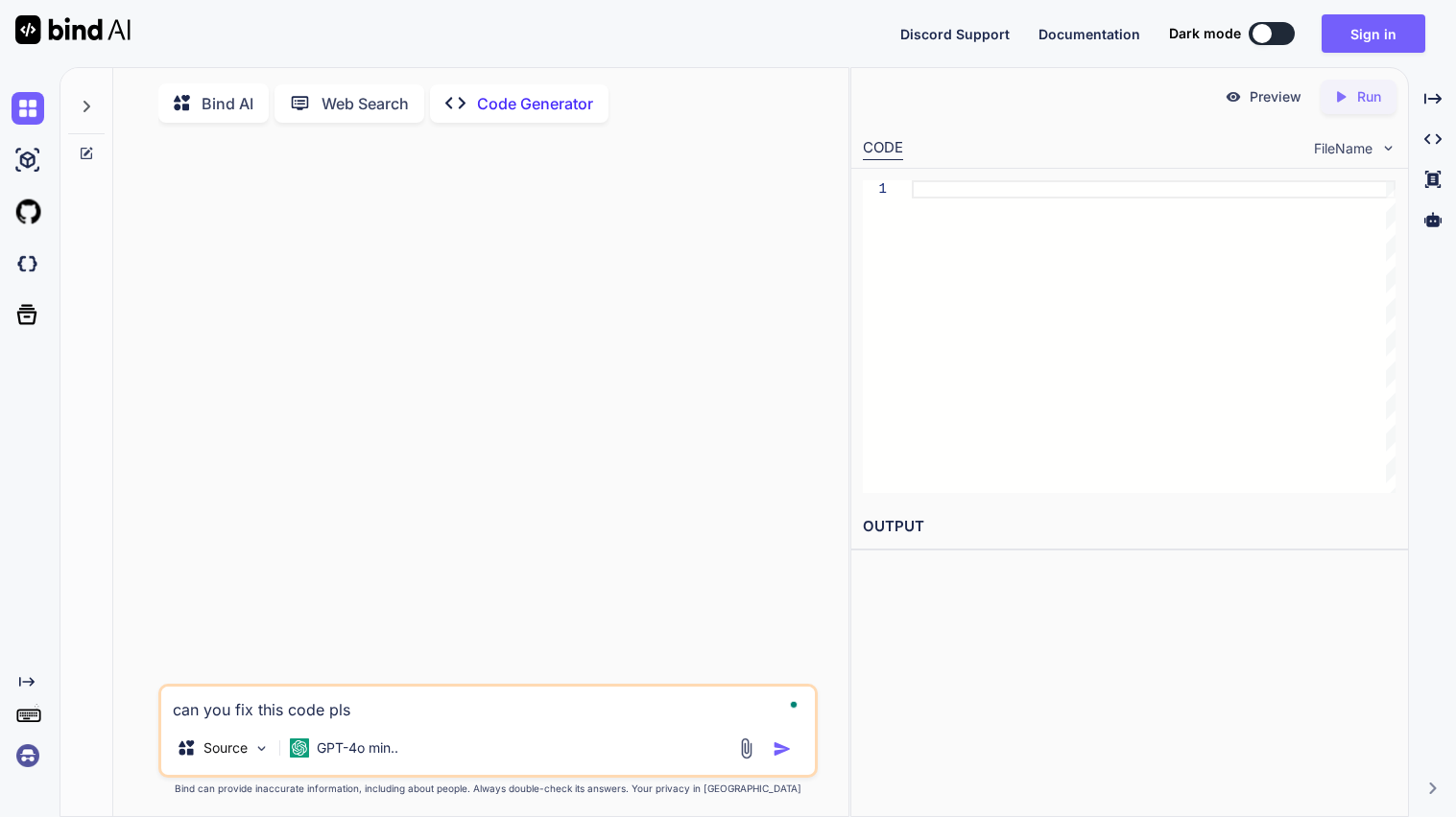
type textarea "can you fix this code pls"
type textarea "x"
paste textarea "<!-- Ultimate Game Stash file--> <!-- For the regularly updating doc go to http…"
type textarea "can you fix this code pls <!-- Ultimate Game Stash file--> <!-- For the regular…"
type textarea "x"
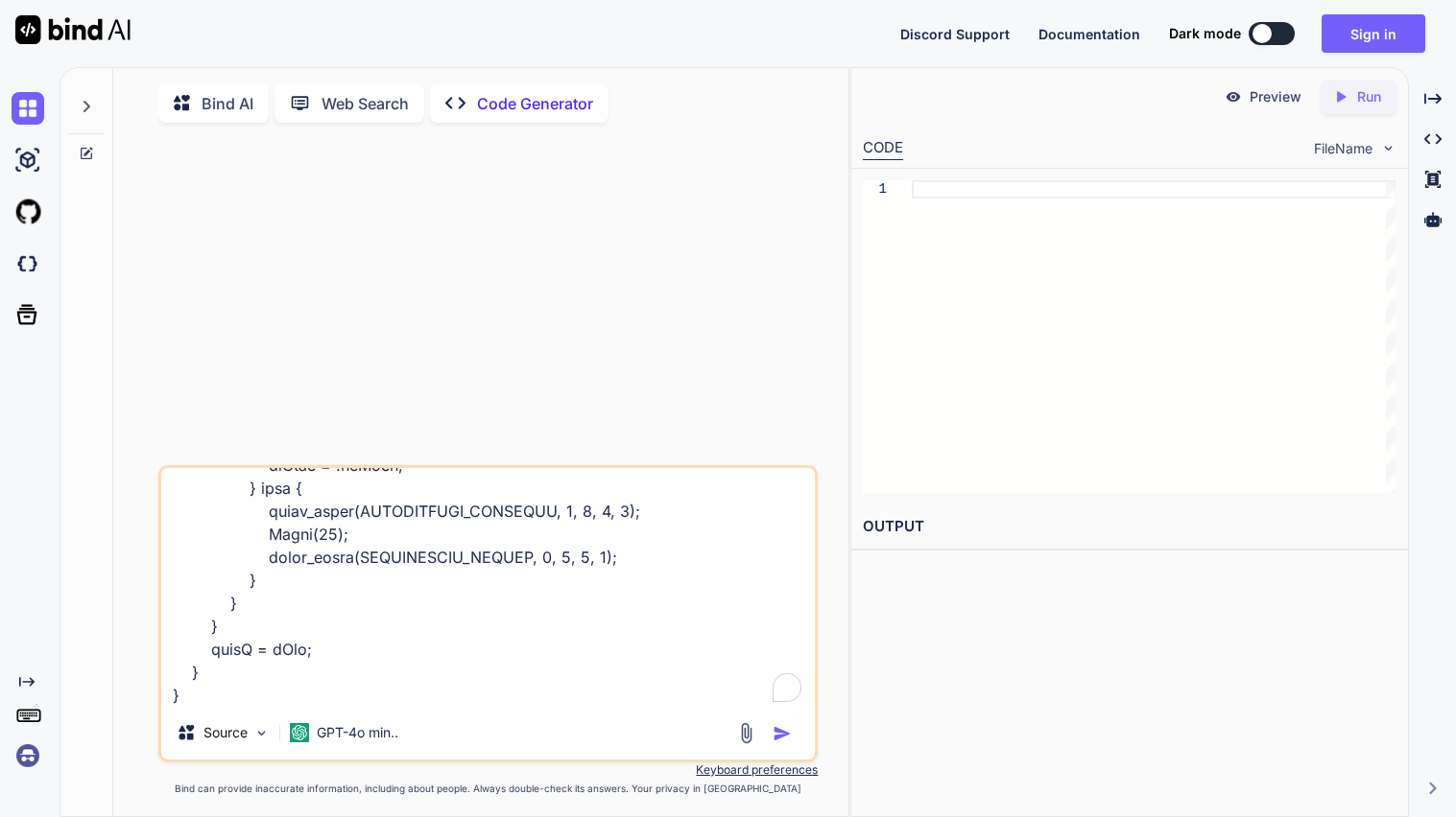
scroll to position [9489, 0]
drag, startPoint x: 175, startPoint y: 664, endPoint x: 223, endPoint y: 697, distance: 58.2
click at [223, 697] on textarea "To enrich screen reader interactions, please activate Accessibility in Grammarl…" at bounding box center [488, 587] width 653 height 238
type textarea "can you fix this code pls <!-- Ultimate Game Stash file--> <!-- For the regular…"
type textarea "x"
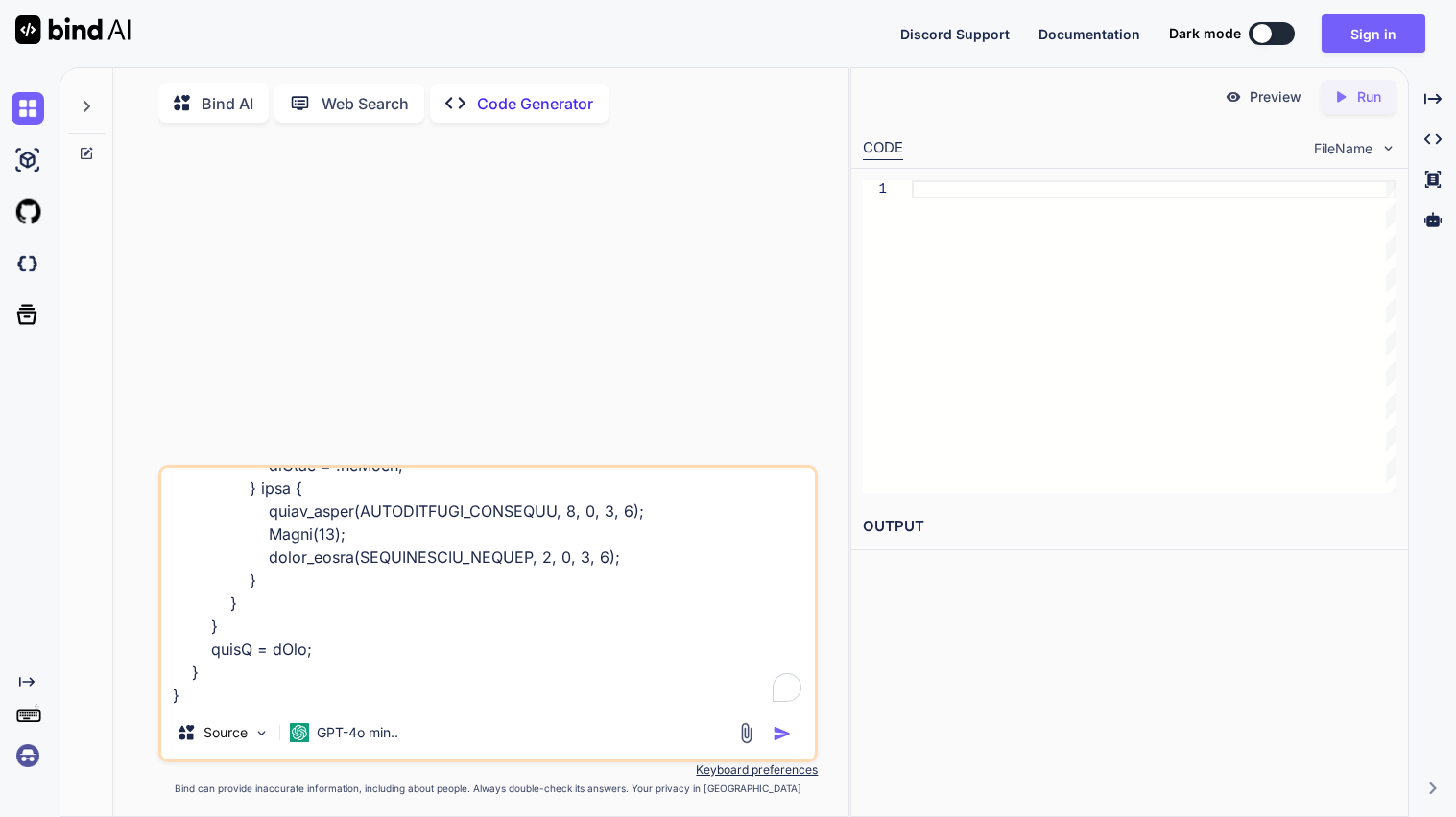
scroll to position [9442, 0]
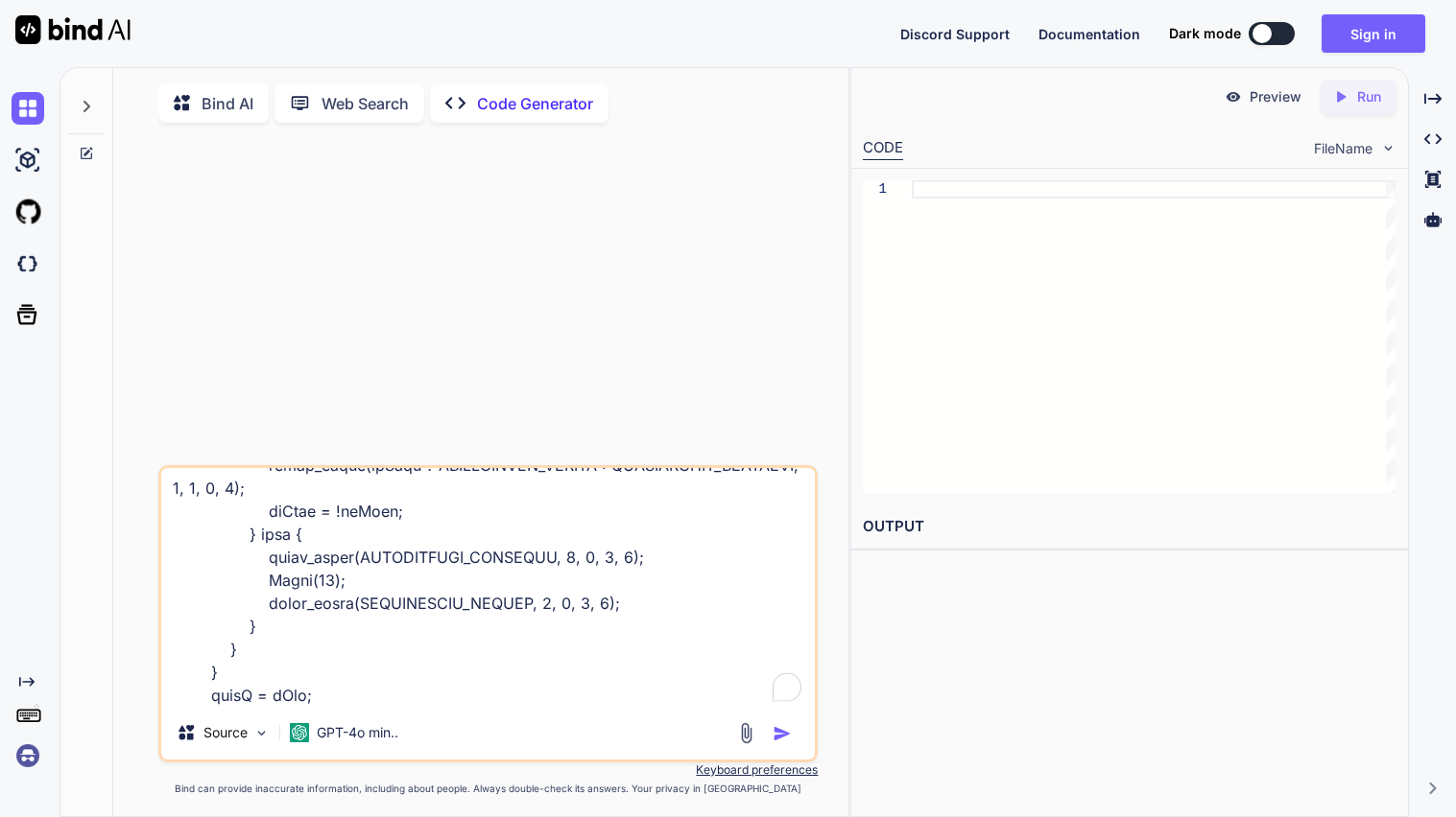
click at [210, 701] on textarea "To enrich screen reader interactions, please activate Accessibility in Grammarl…" at bounding box center [488, 587] width 653 height 238
type textarea "can you fix this code pls <!-- Ultimate Game Stash file--> <!-- For the regular…"
type textarea "x"
type textarea "can you fix this code pls <!-- Ultimate Game Stash file--> <!-- For the regular…"
click at [775, 734] on img "button" at bounding box center [782, 734] width 20 height 19
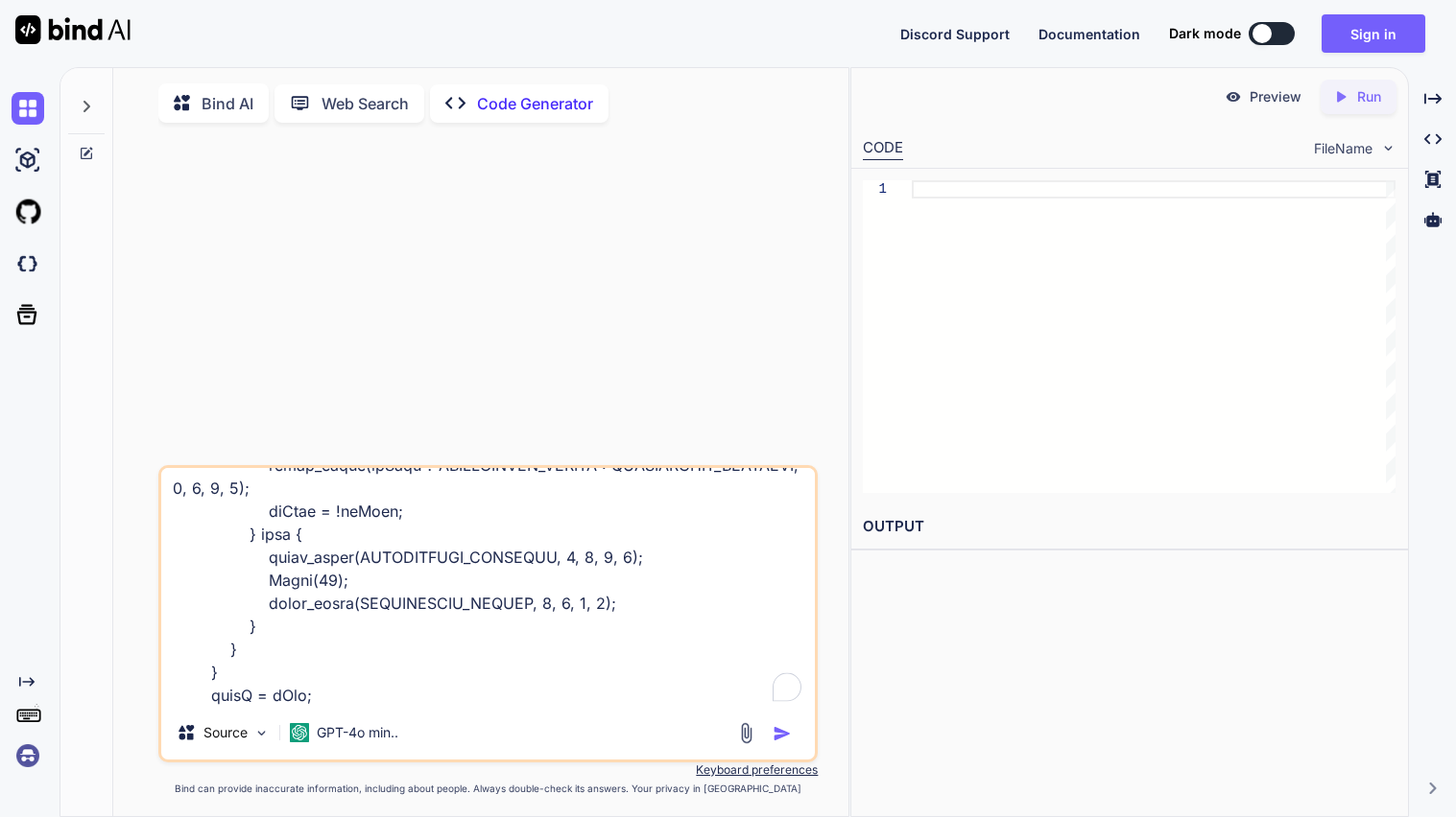
type textarea "x"
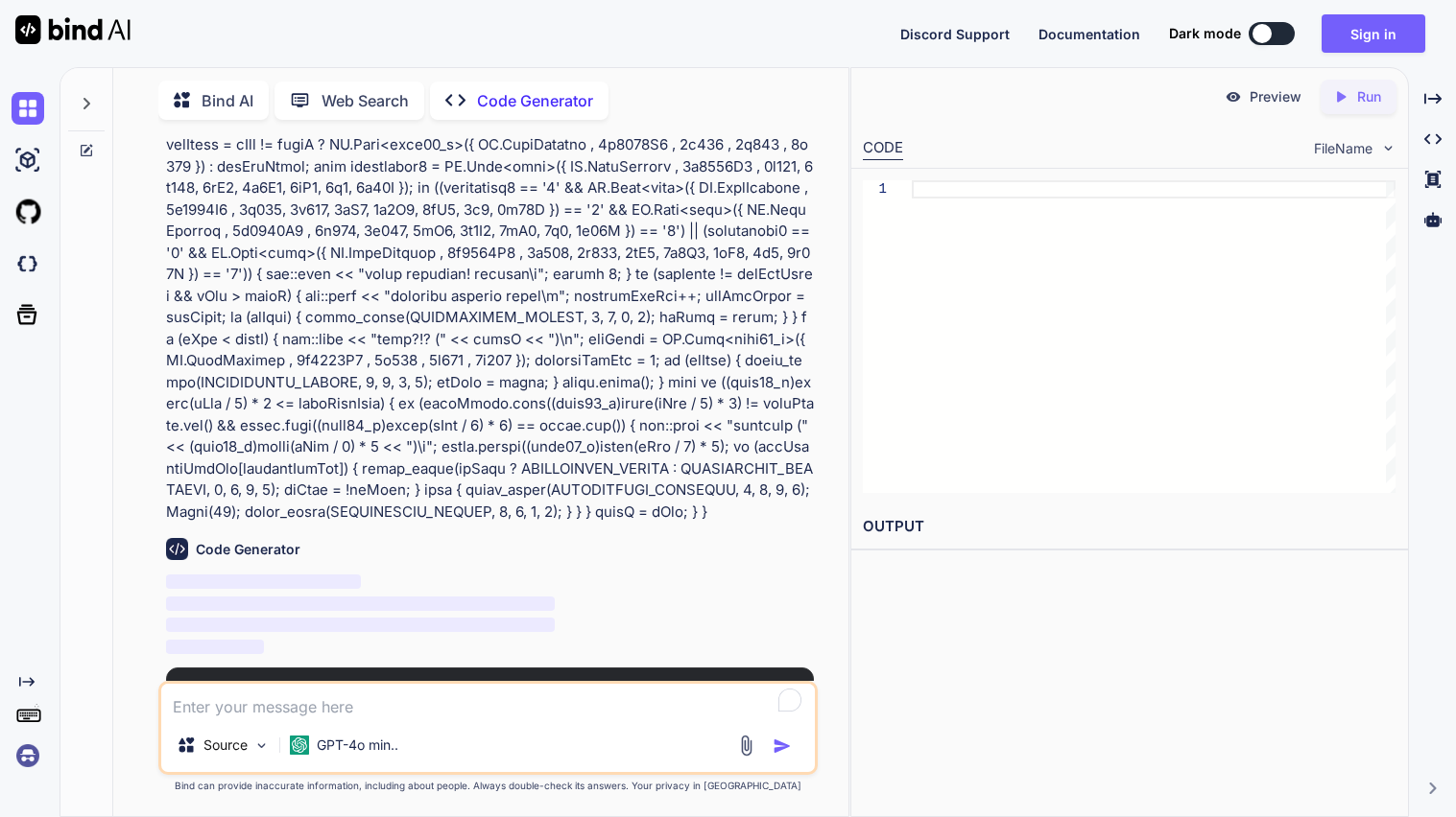
scroll to position [2270, 0]
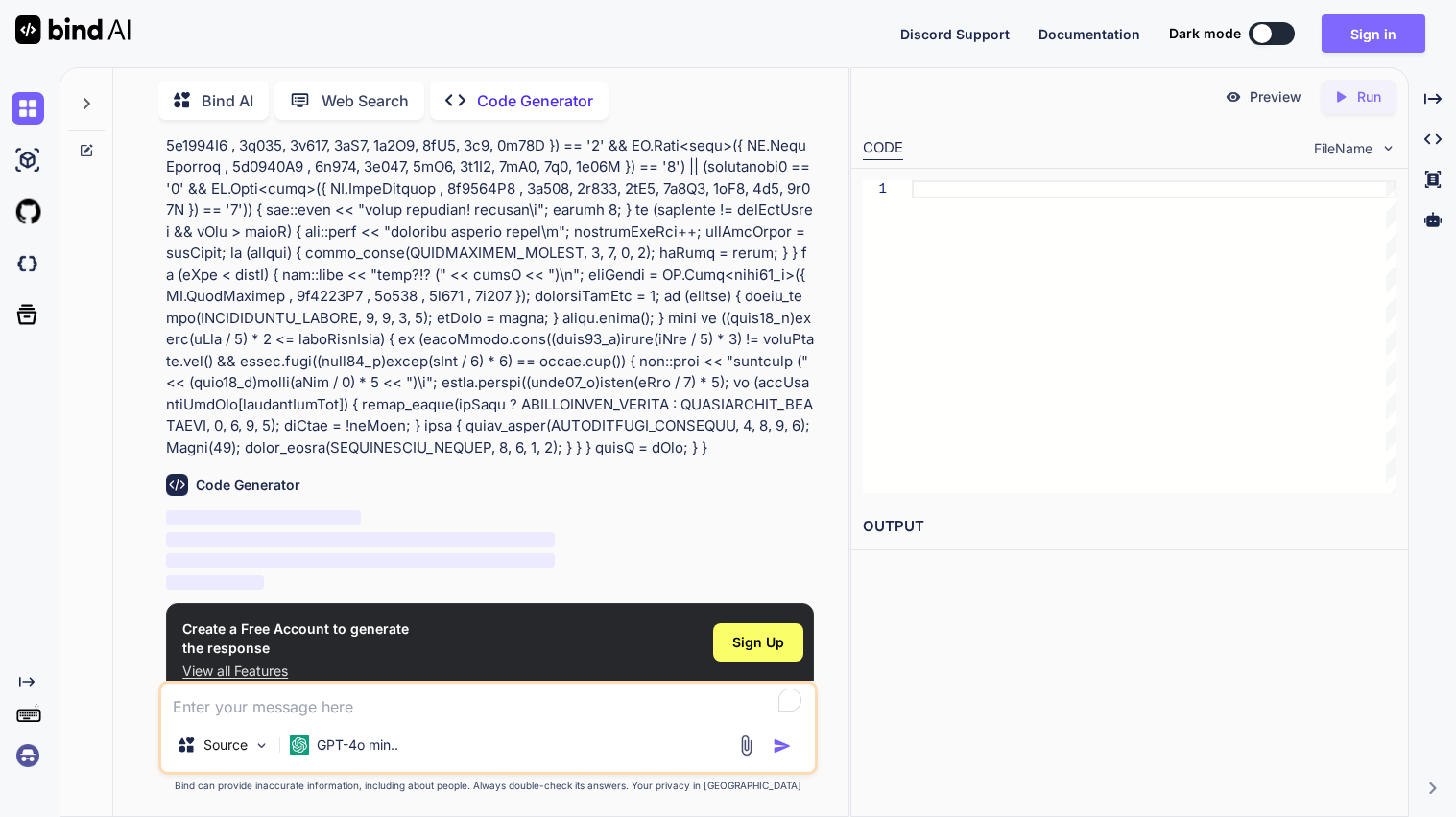
click at [1386, 42] on button "Sign in" at bounding box center [1373, 33] width 103 height 38
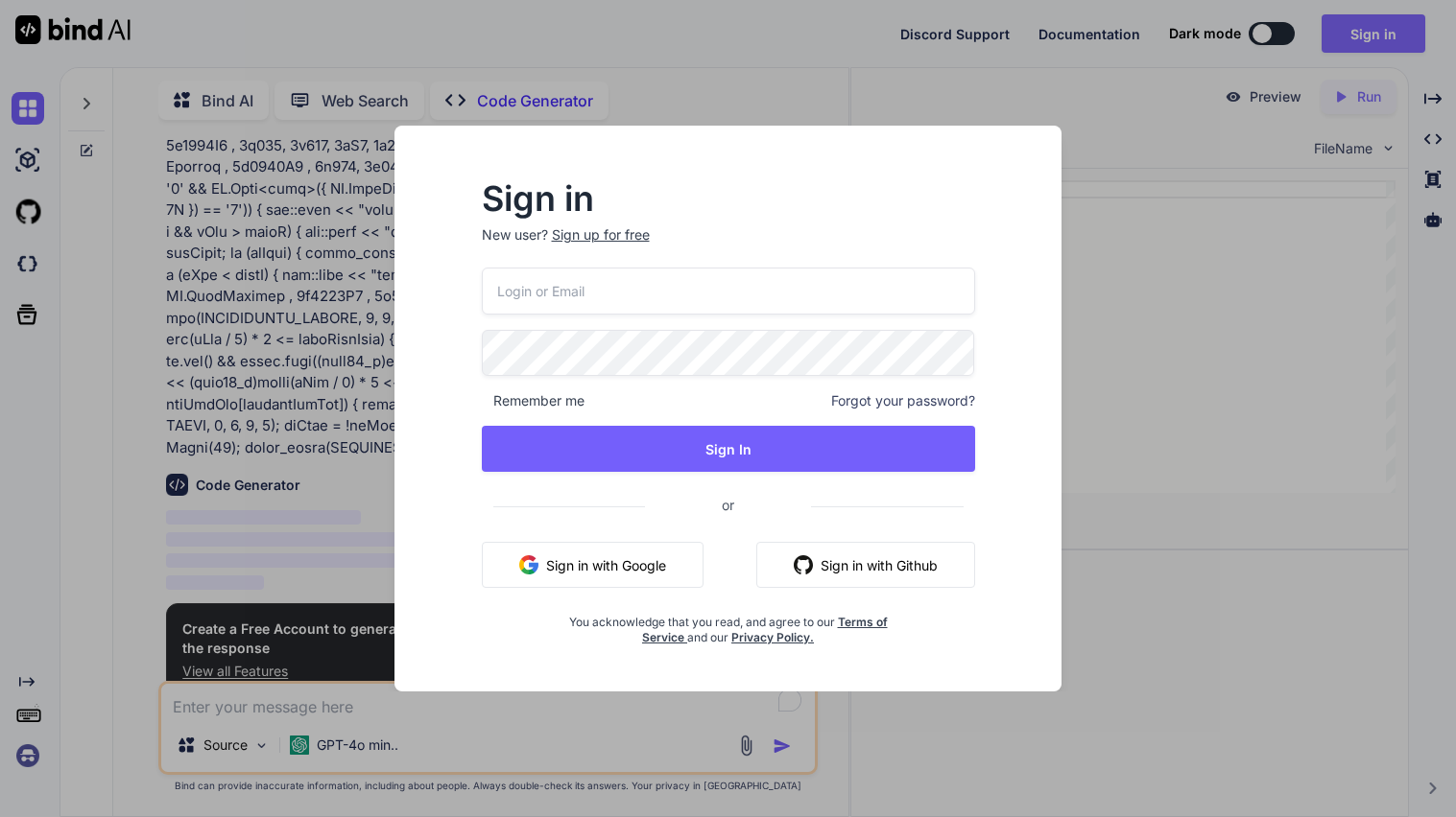
type input "[EMAIL_ADDRESS][DOMAIN_NAME]"
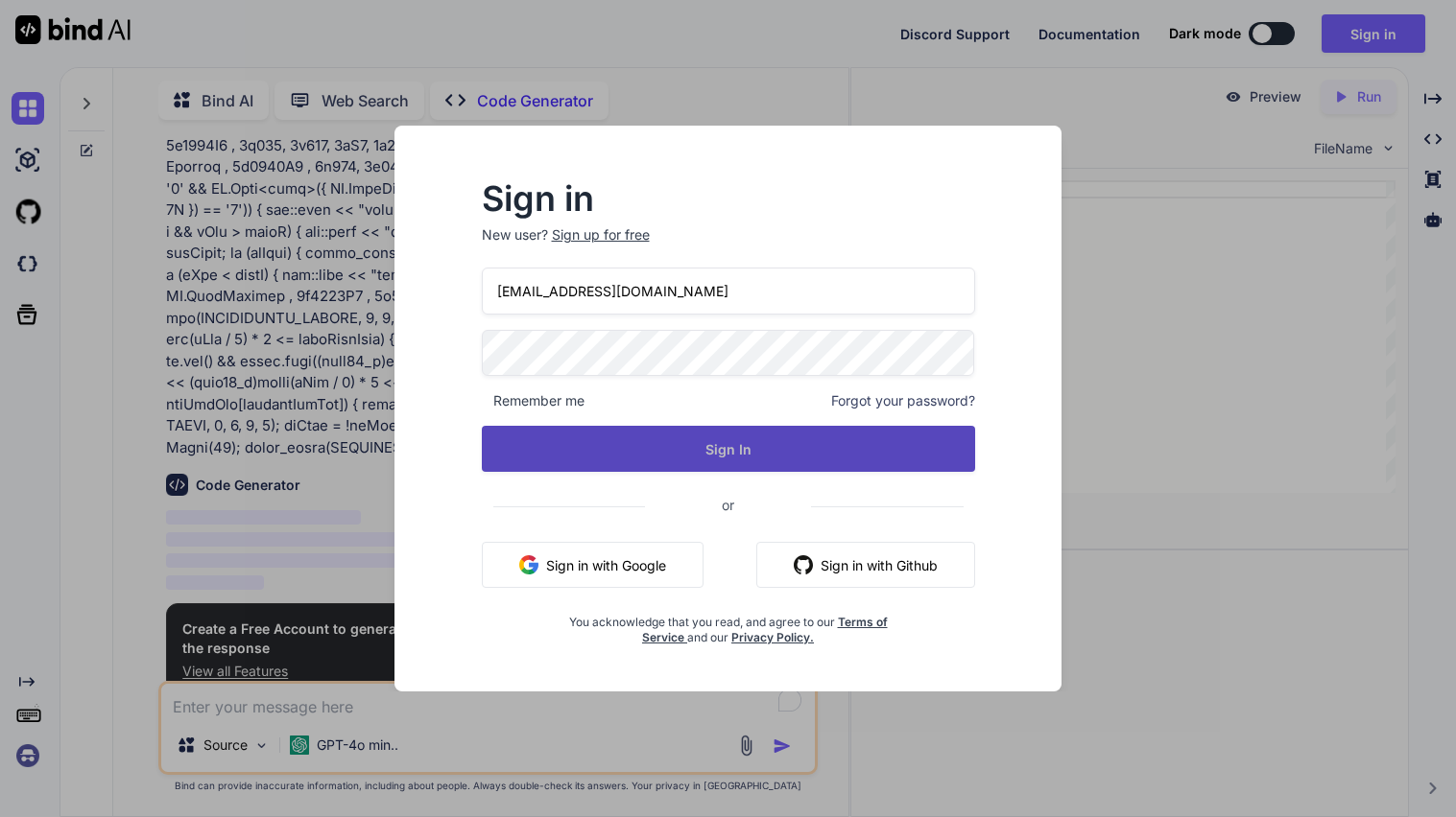
click at [784, 451] on button "Sign In" at bounding box center [728, 448] width 493 height 46
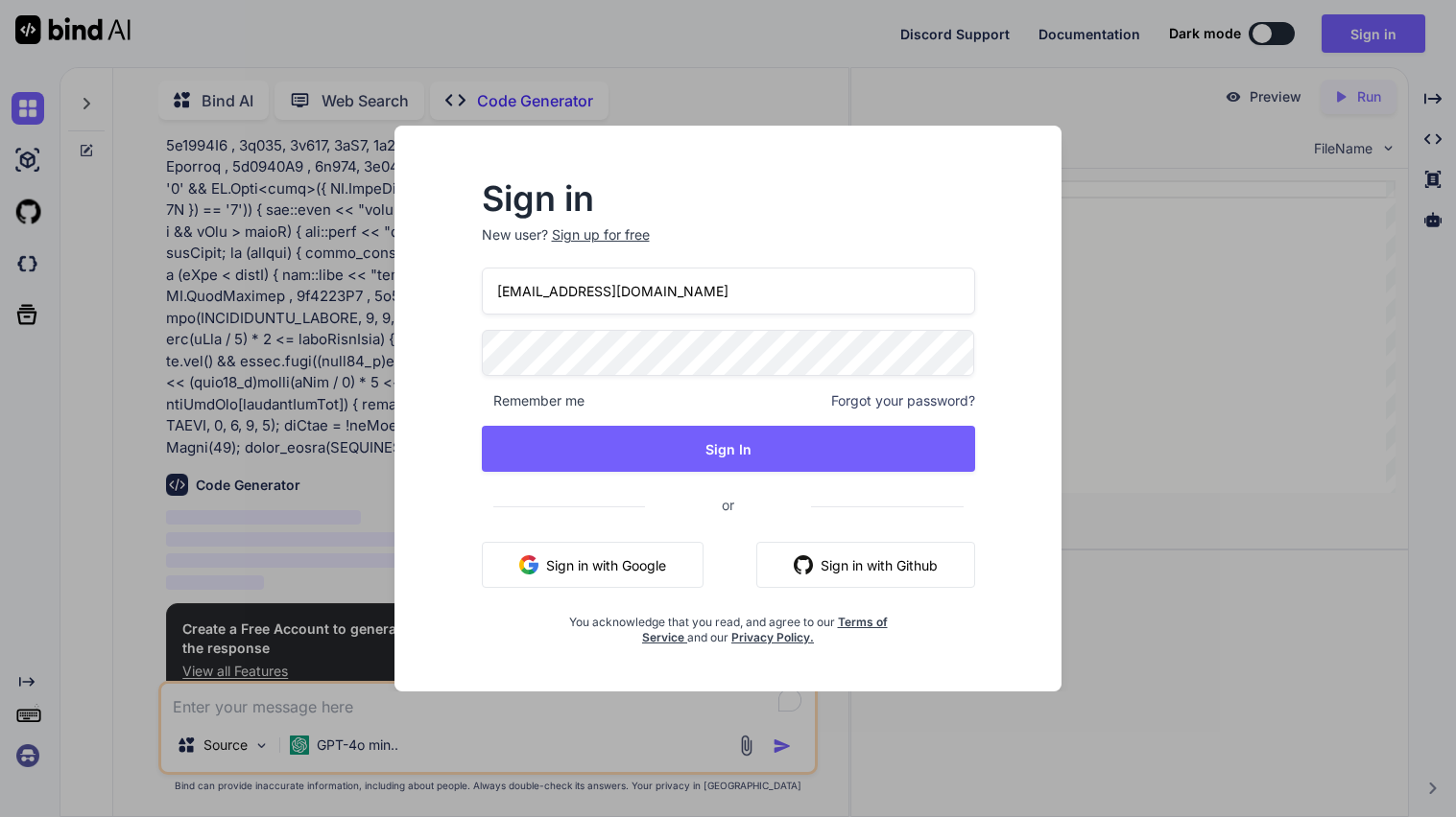
click at [651, 423] on div "fewat81911@bitmens.com Remember me Forgot your password? Sign In or Sign in wit…" at bounding box center [728, 457] width 493 height 379
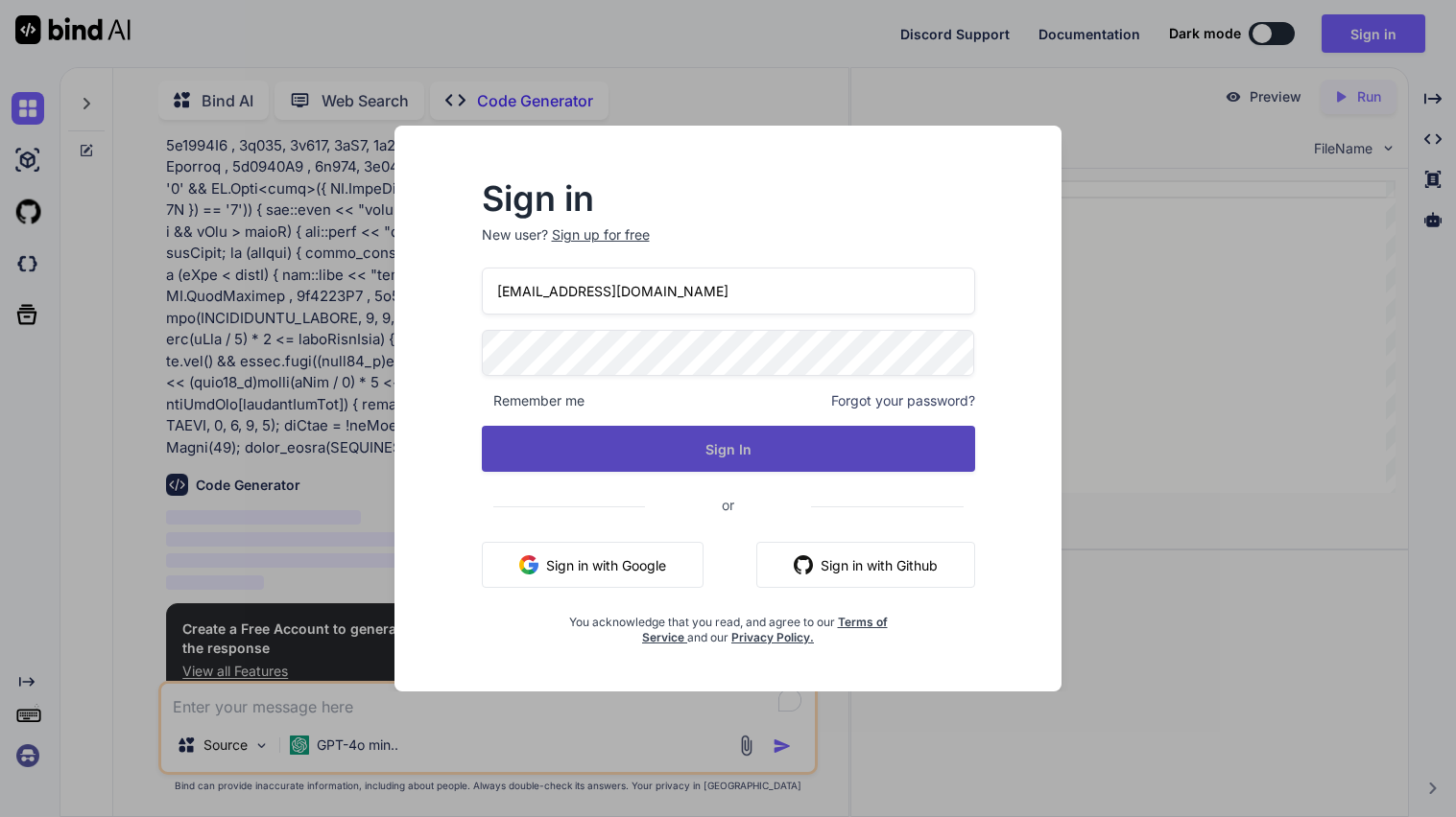
click at [654, 430] on button "Sign In" at bounding box center [728, 448] width 493 height 46
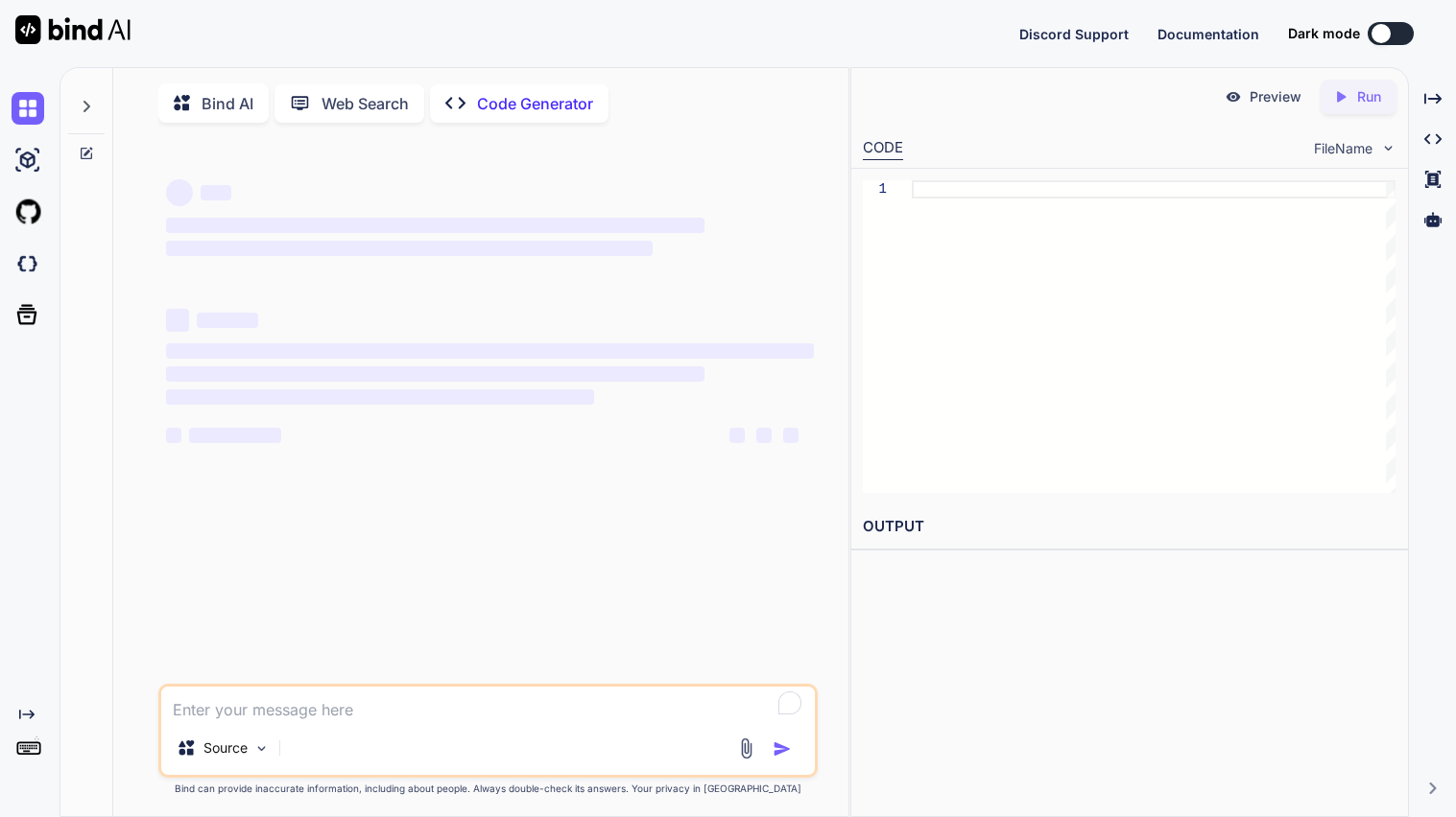
type textarea "x"
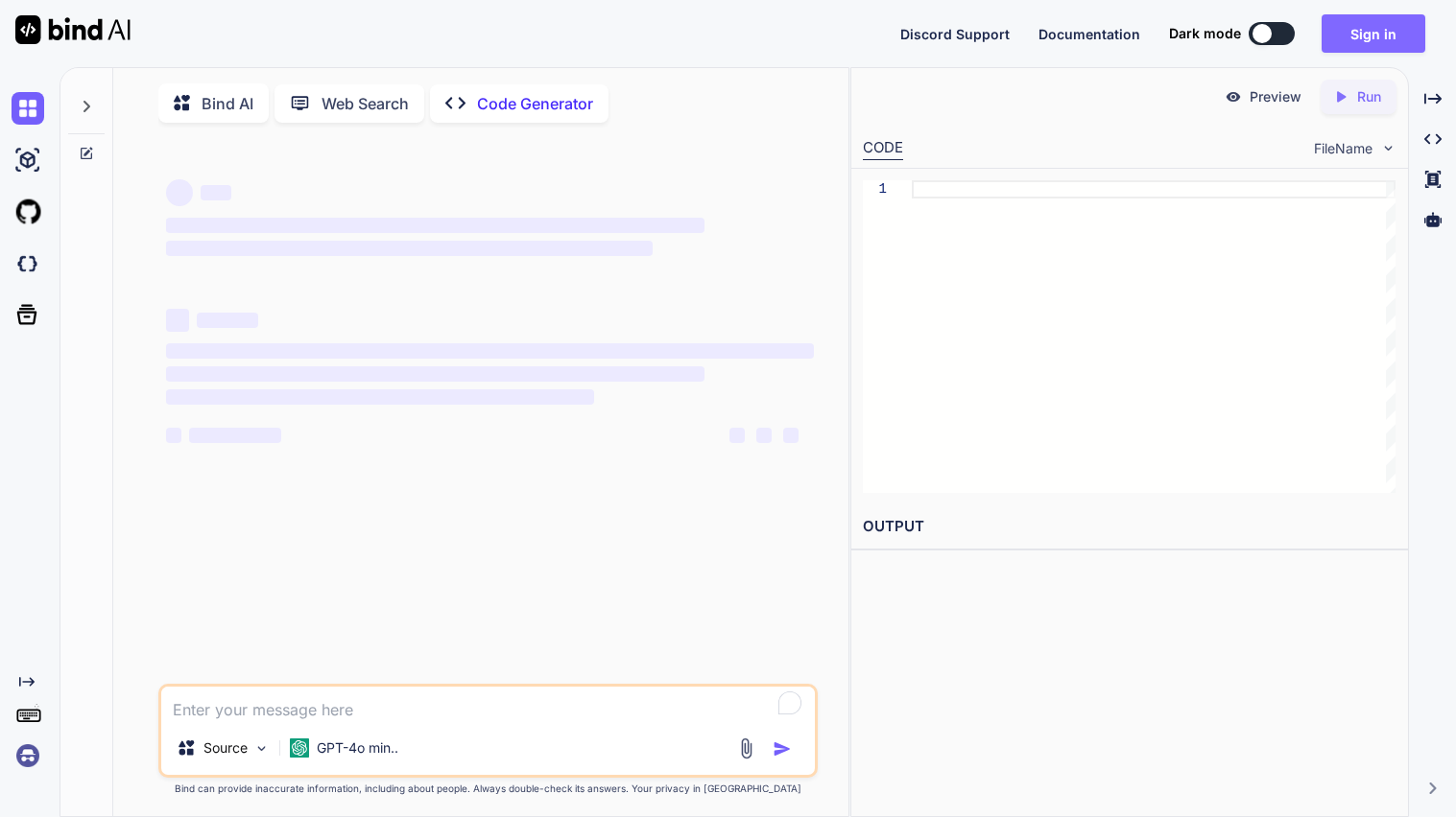
click at [1384, 26] on button "Sign in" at bounding box center [1373, 33] width 103 height 38
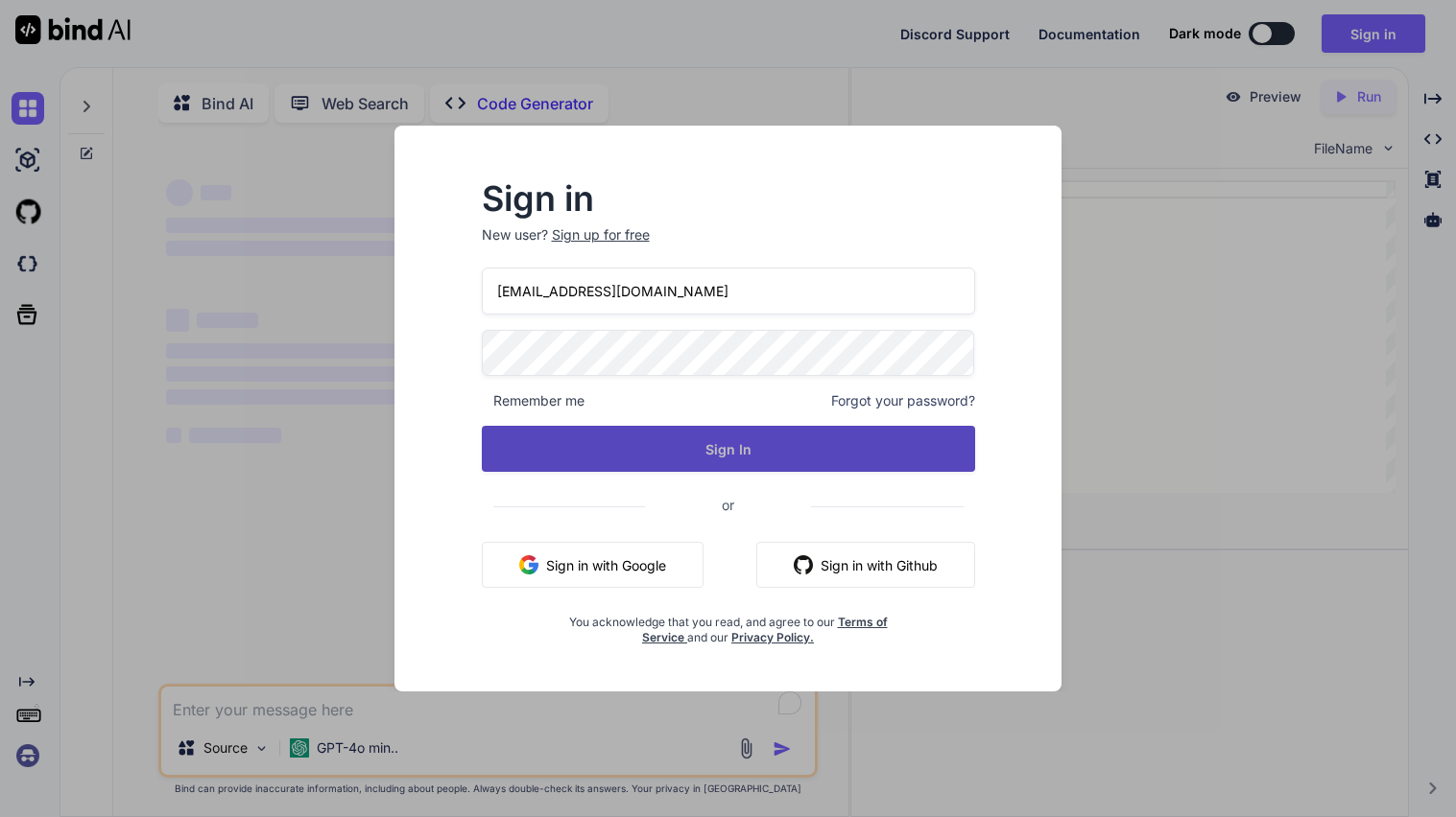
click at [636, 443] on button "Sign In" at bounding box center [728, 448] width 493 height 46
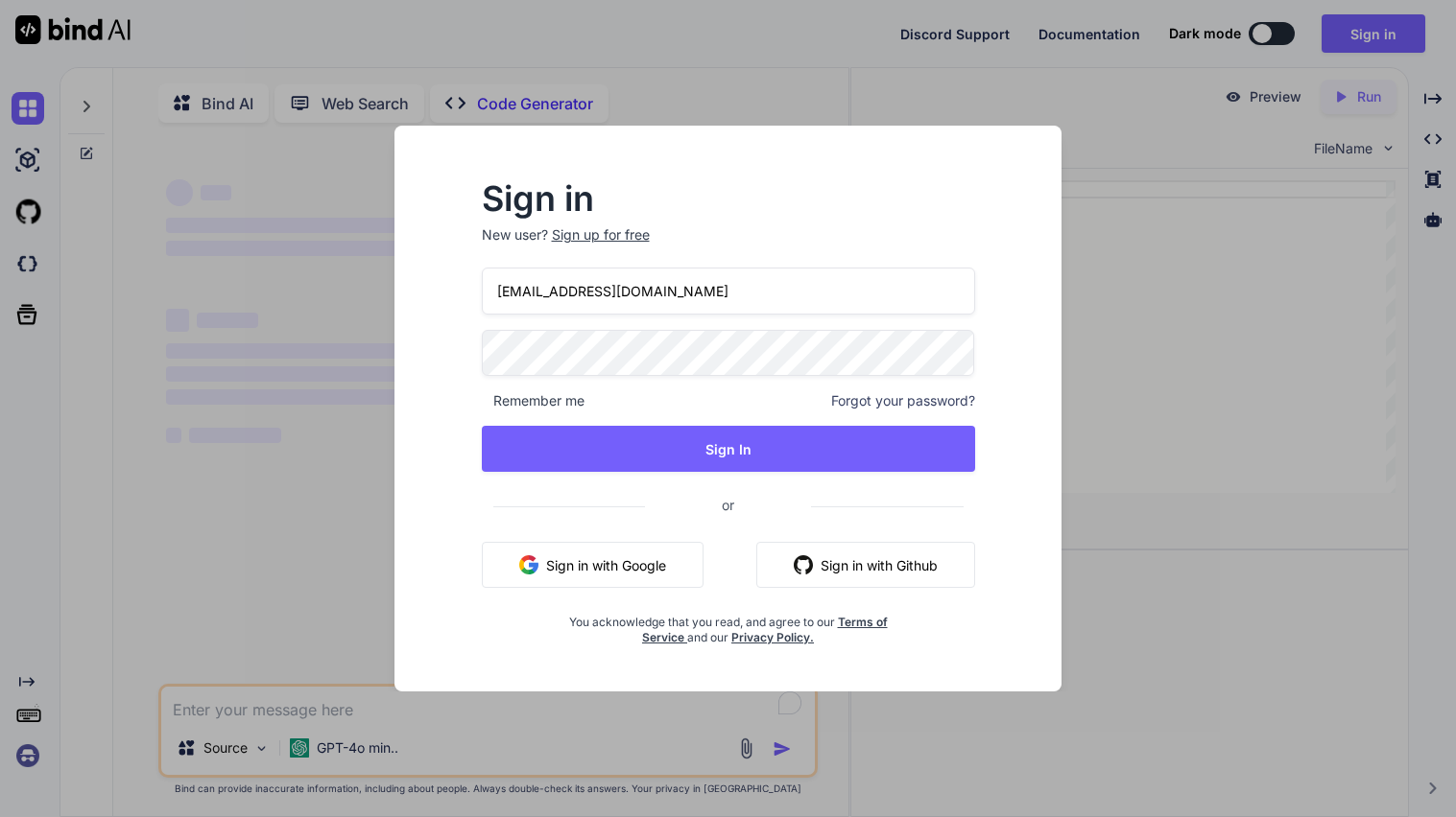
click at [473, 402] on div "Sign in New user? Sign up for free fewat81911@bitmens.com Remember me Forgot yo…" at bounding box center [728, 414] width 555 height 463
click at [484, 395] on span "Remember me" at bounding box center [532, 401] width 102 height 19
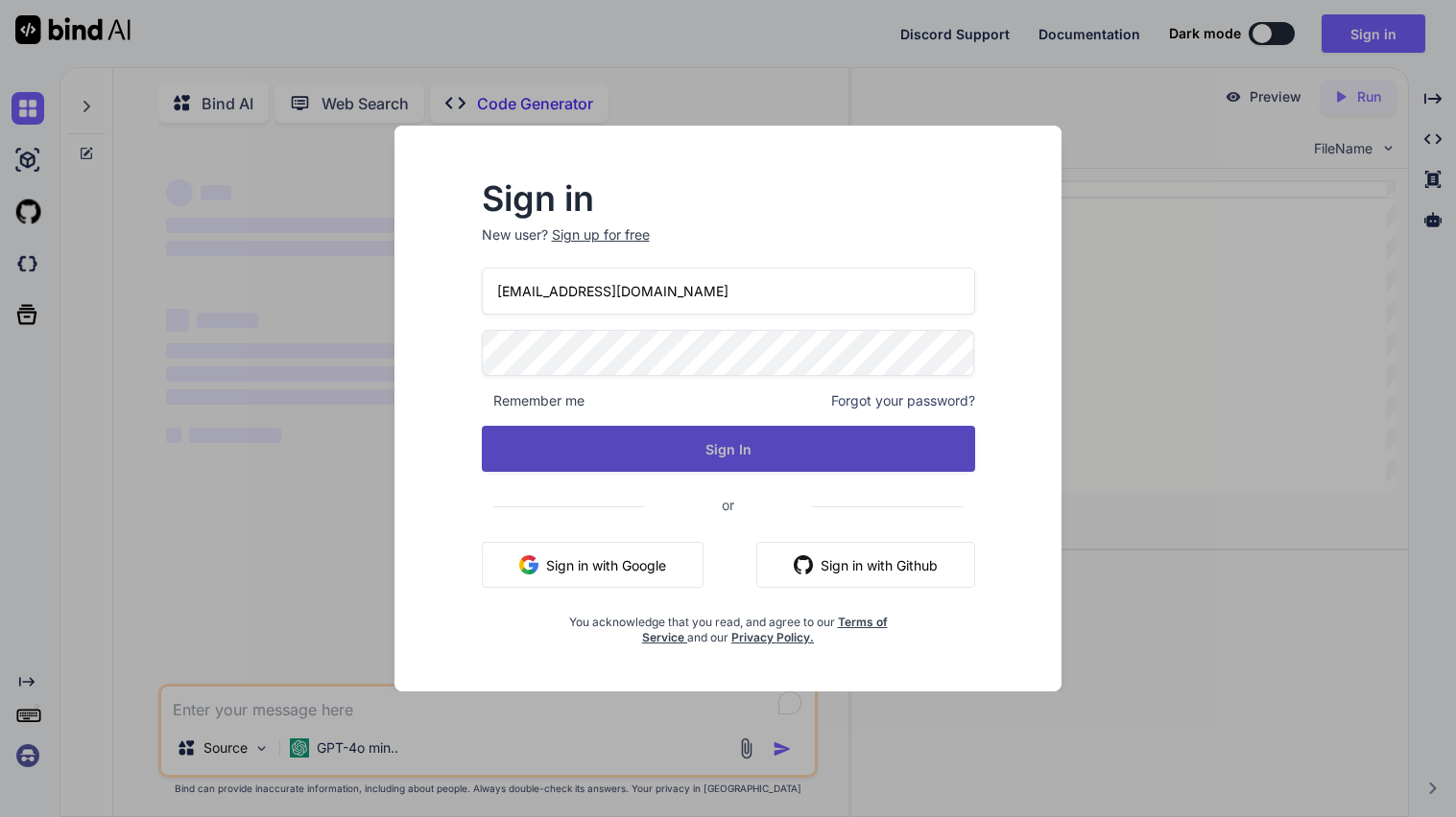
click at [567, 451] on button "Sign In" at bounding box center [728, 448] width 493 height 46
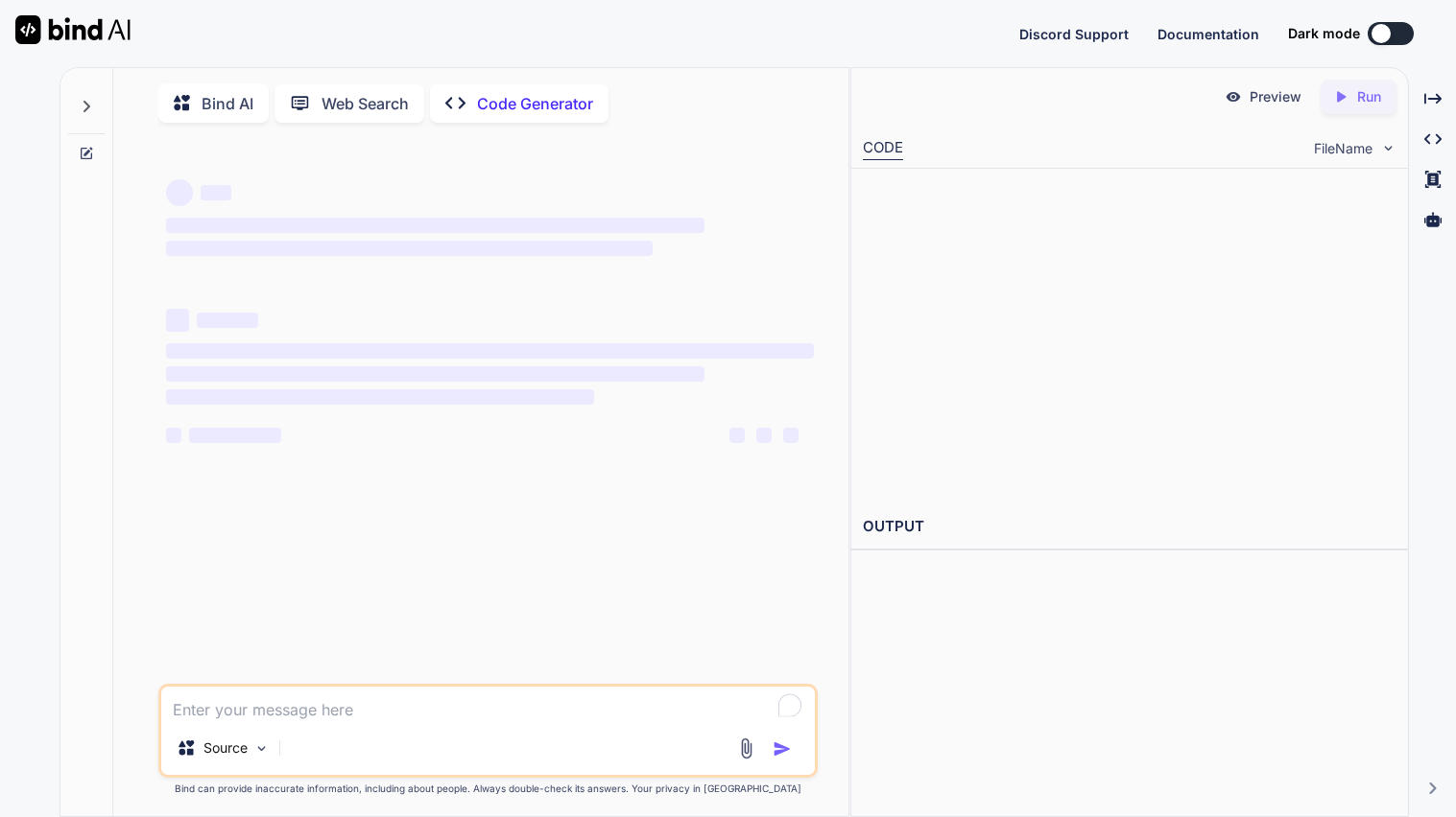
type textarea "x"
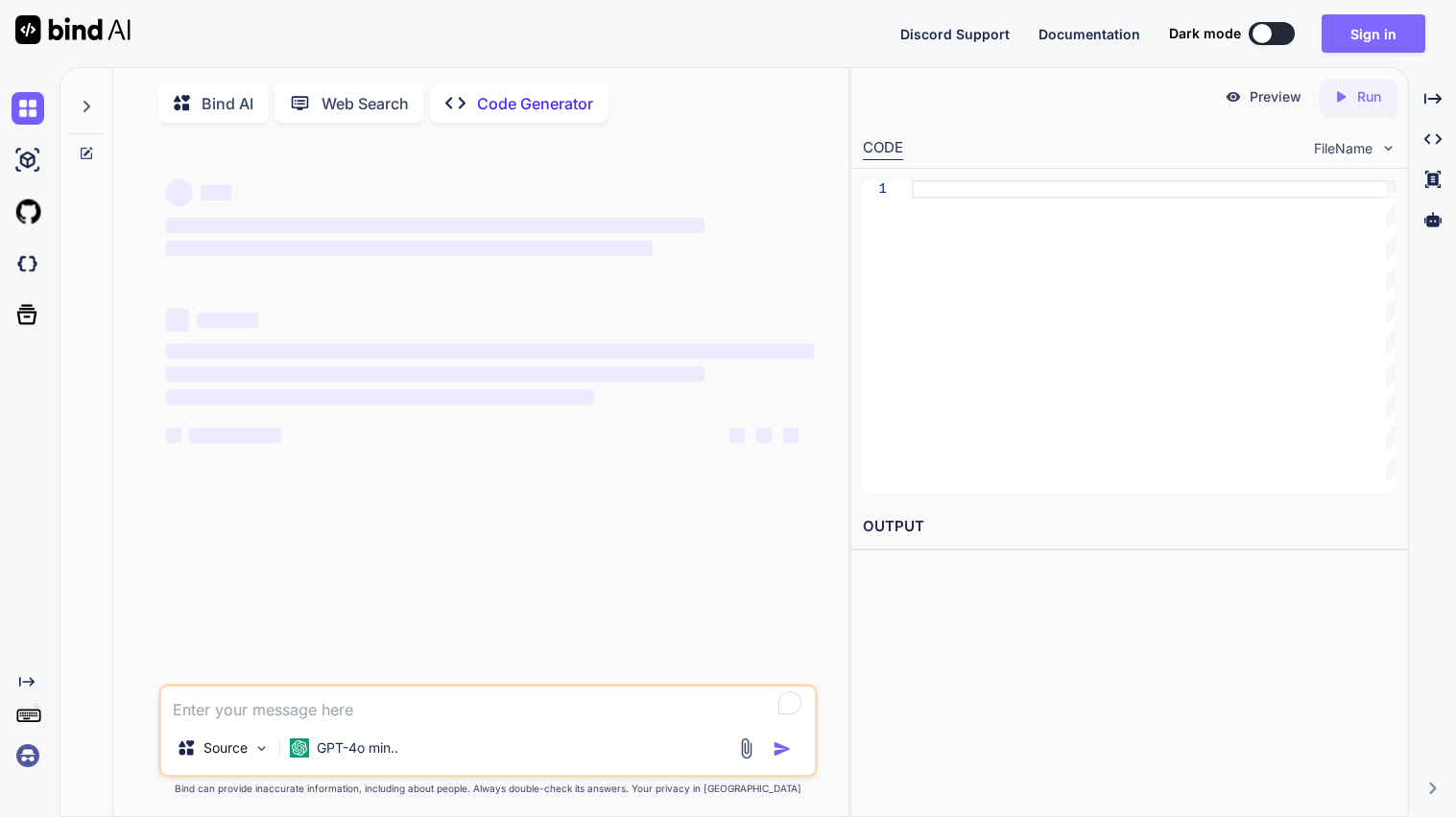
click at [1359, 43] on button "Sign in" at bounding box center [1373, 33] width 103 height 38
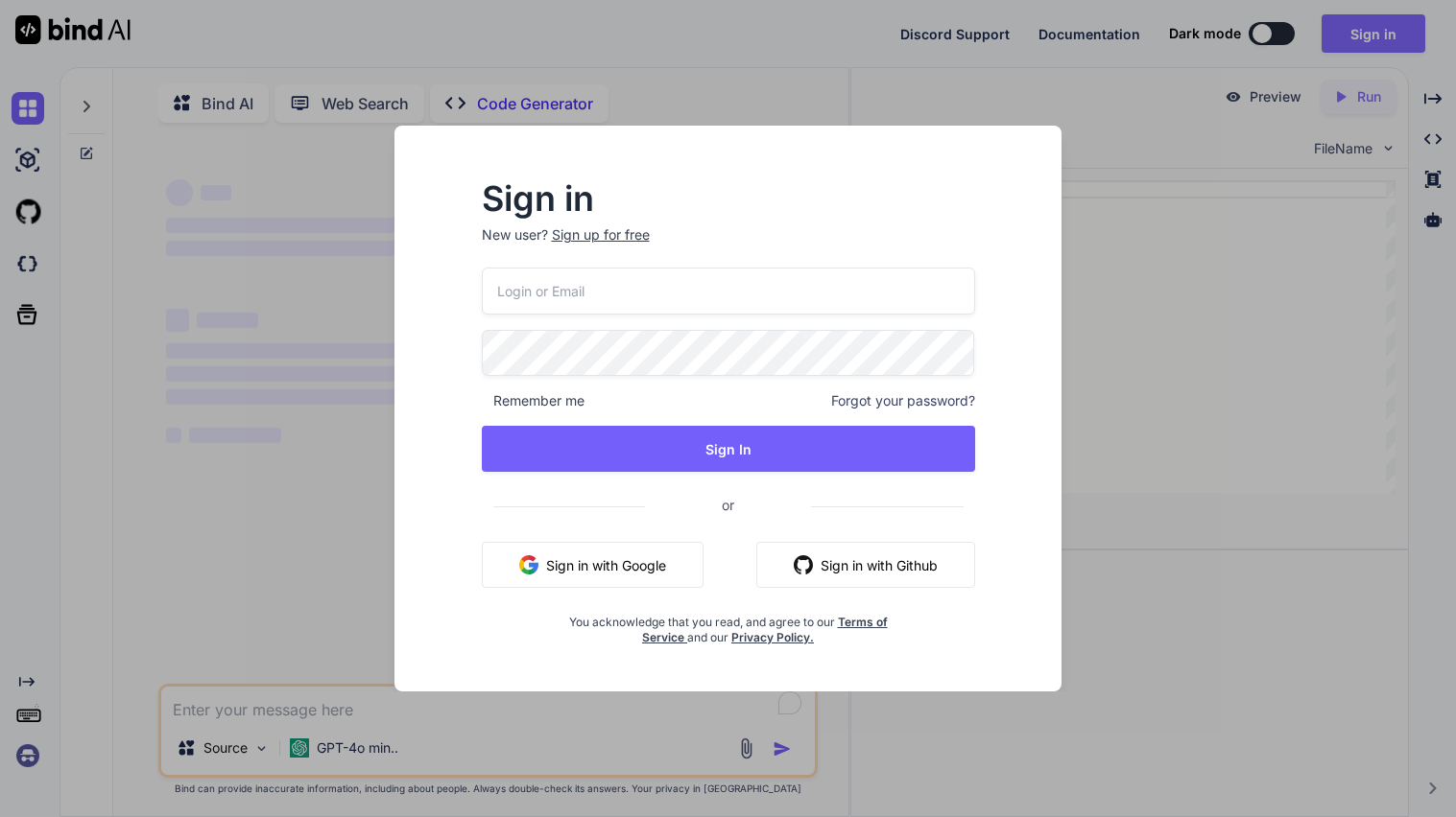
type input "[EMAIL_ADDRESS][DOMAIN_NAME]"
click at [809, 298] on input "[EMAIL_ADDRESS][DOMAIN_NAME]" at bounding box center [728, 292] width 493 height 47
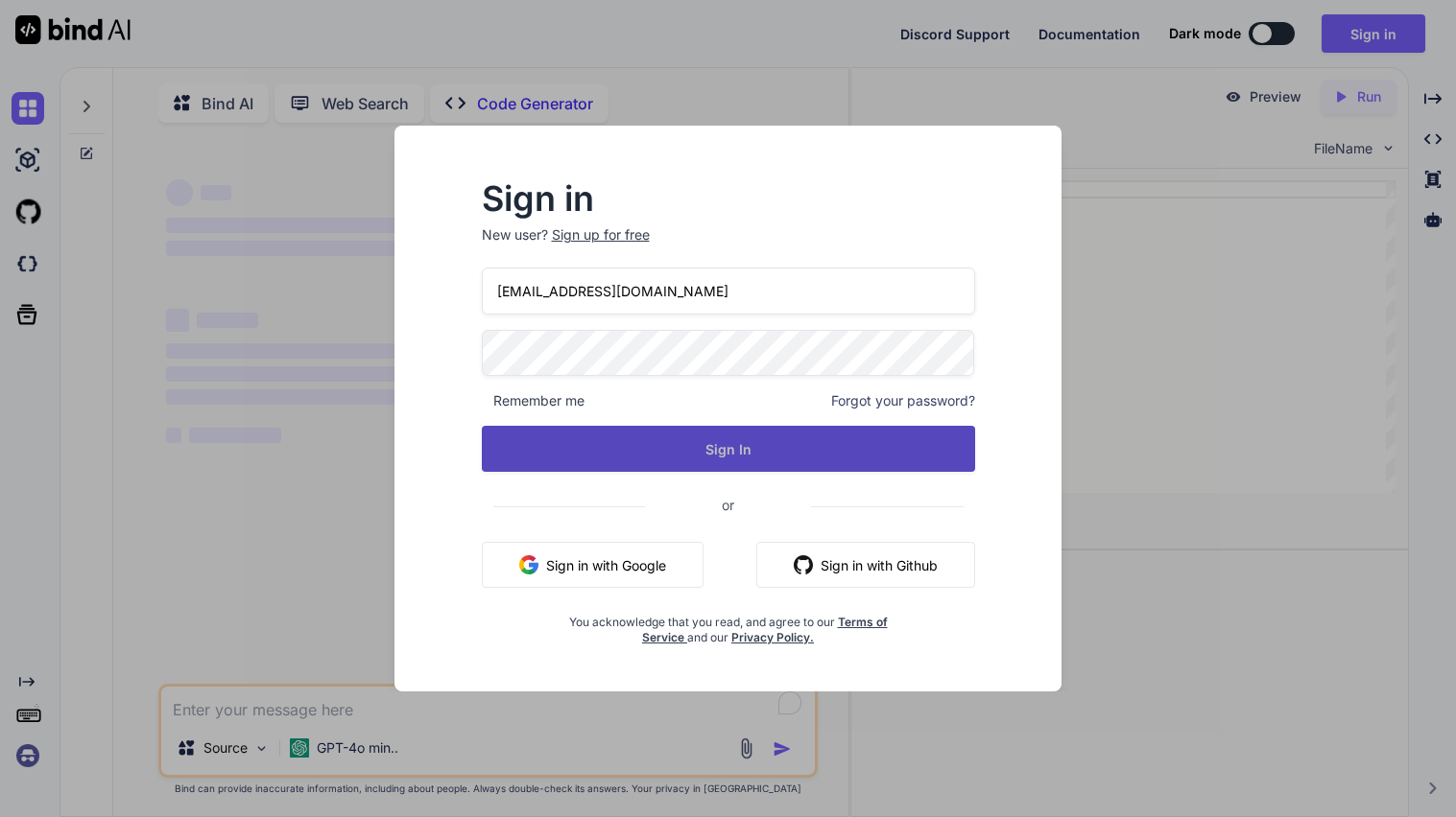
click at [654, 440] on button "Sign In" at bounding box center [728, 448] width 493 height 46
click at [687, 449] on button "Sign In" at bounding box center [728, 448] width 493 height 46
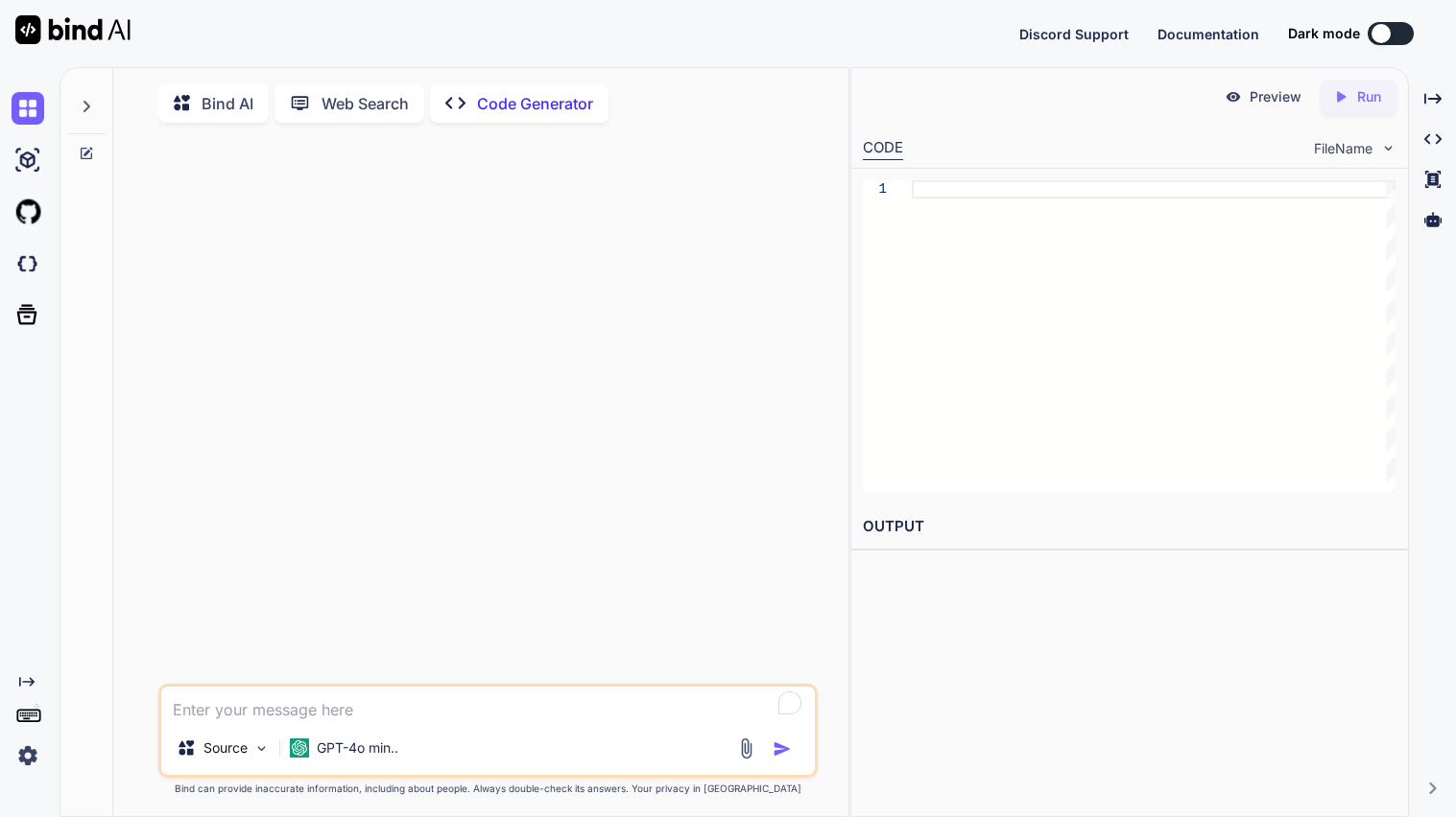
click at [389, 703] on textarea "To enrich screen reader interactions, please activate Accessibility in Grammarl…" at bounding box center [488, 704] width 653 height 34
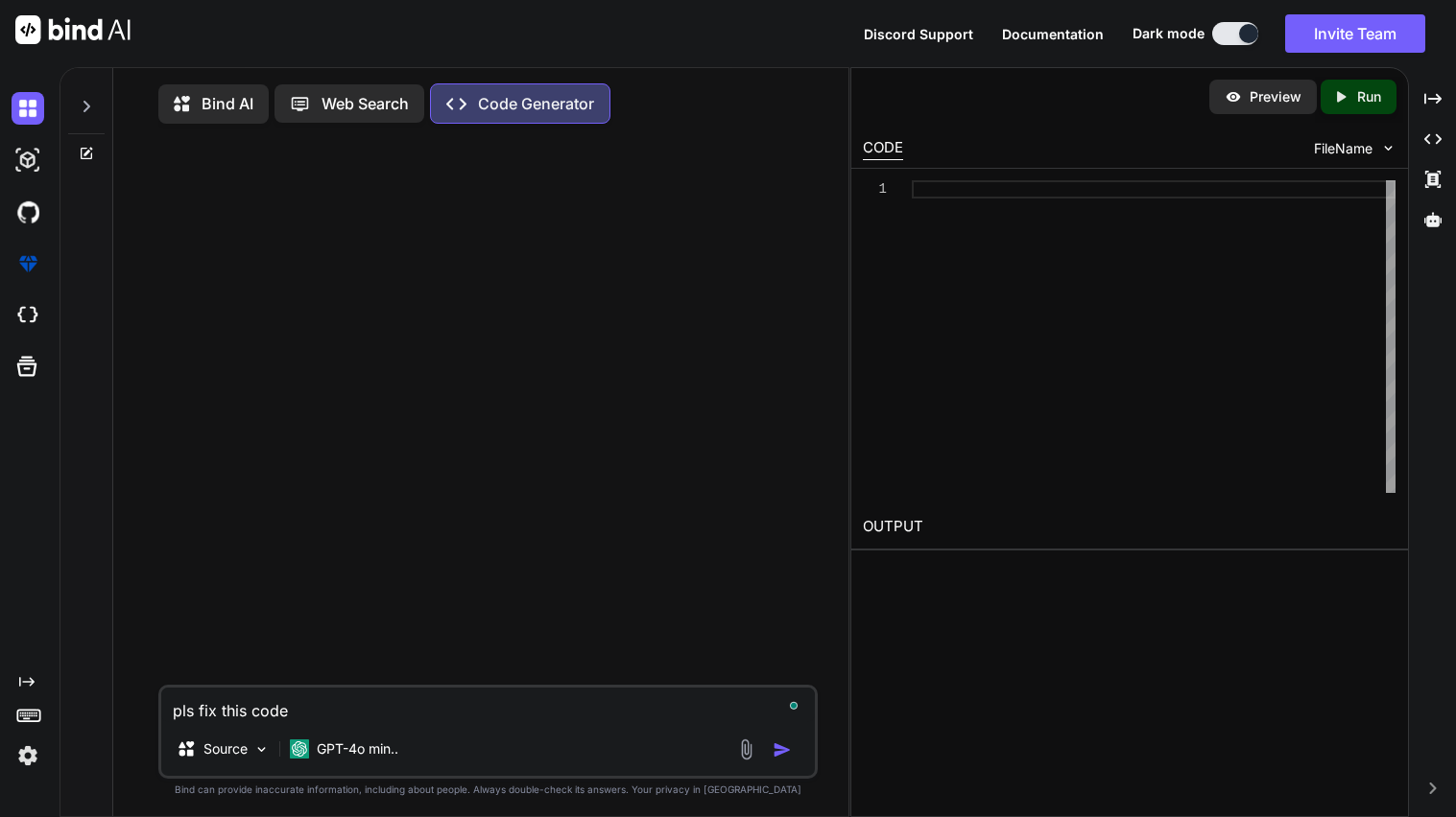
paste textarea "<!-- Ultimate Game Stash file--> <!-- For the regularly updating doc go to http…"
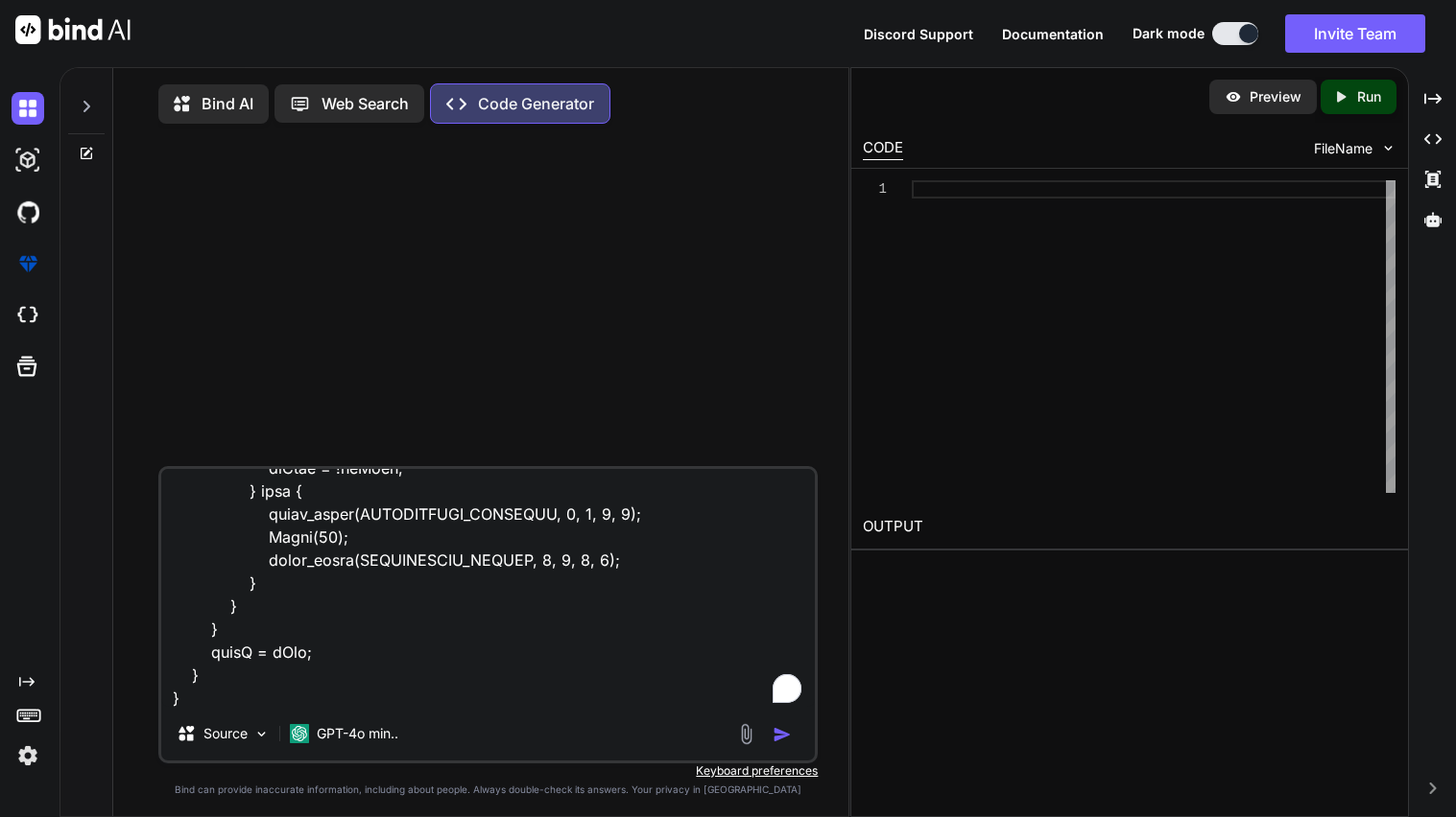
scroll to position [9489, 0]
drag, startPoint x: 175, startPoint y: 663, endPoint x: 242, endPoint y: 704, distance: 78.5
click at [242, 704] on textarea "To enrich screen reader interactions, please activate Accessibility in Grammarl…" at bounding box center [488, 588] width 653 height 238
type textarea "pls fix this code <!-- Ultimate Game Stash file--> <!-- For the regularly updat…"
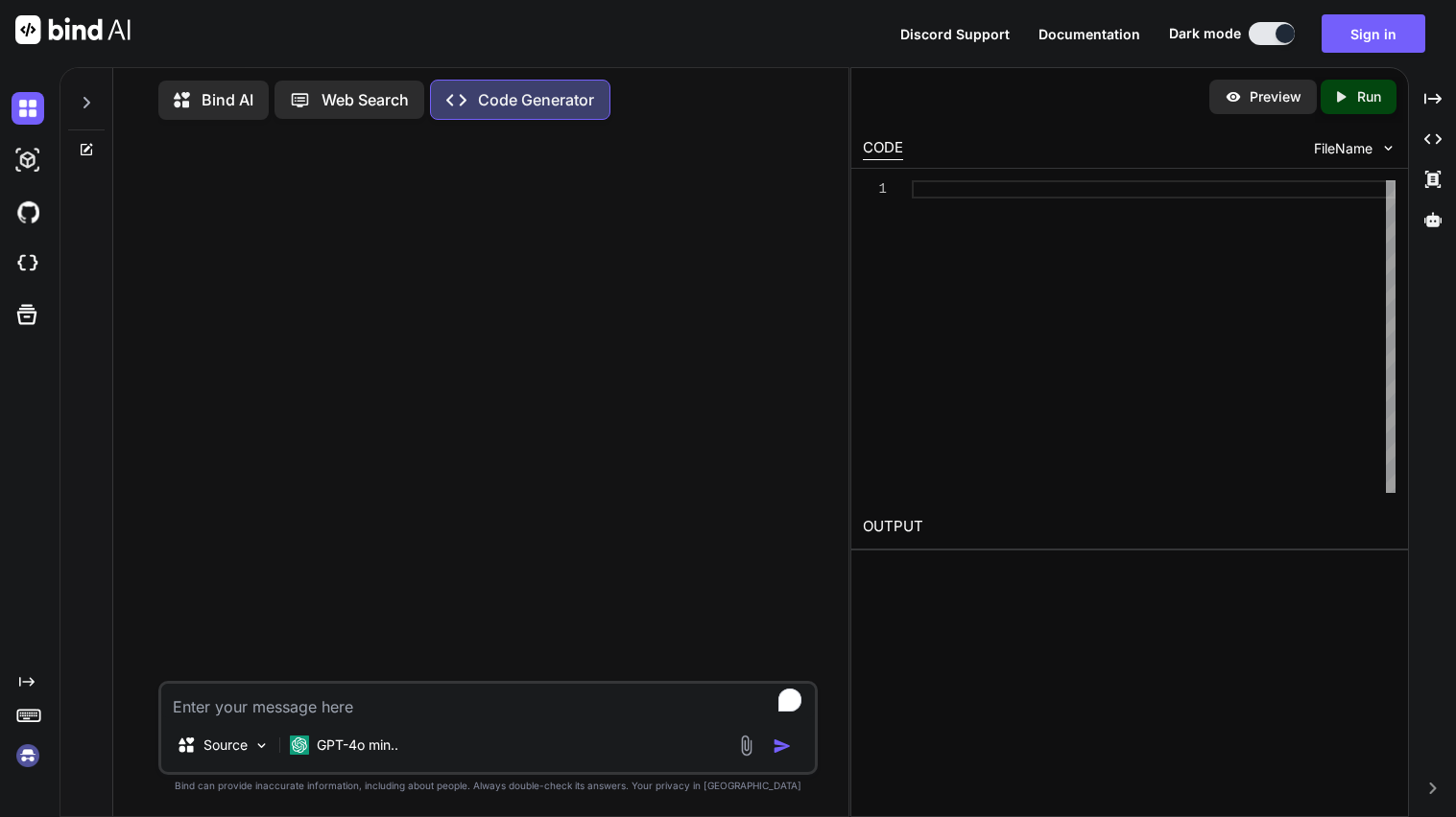
scroll to position [0, 0]
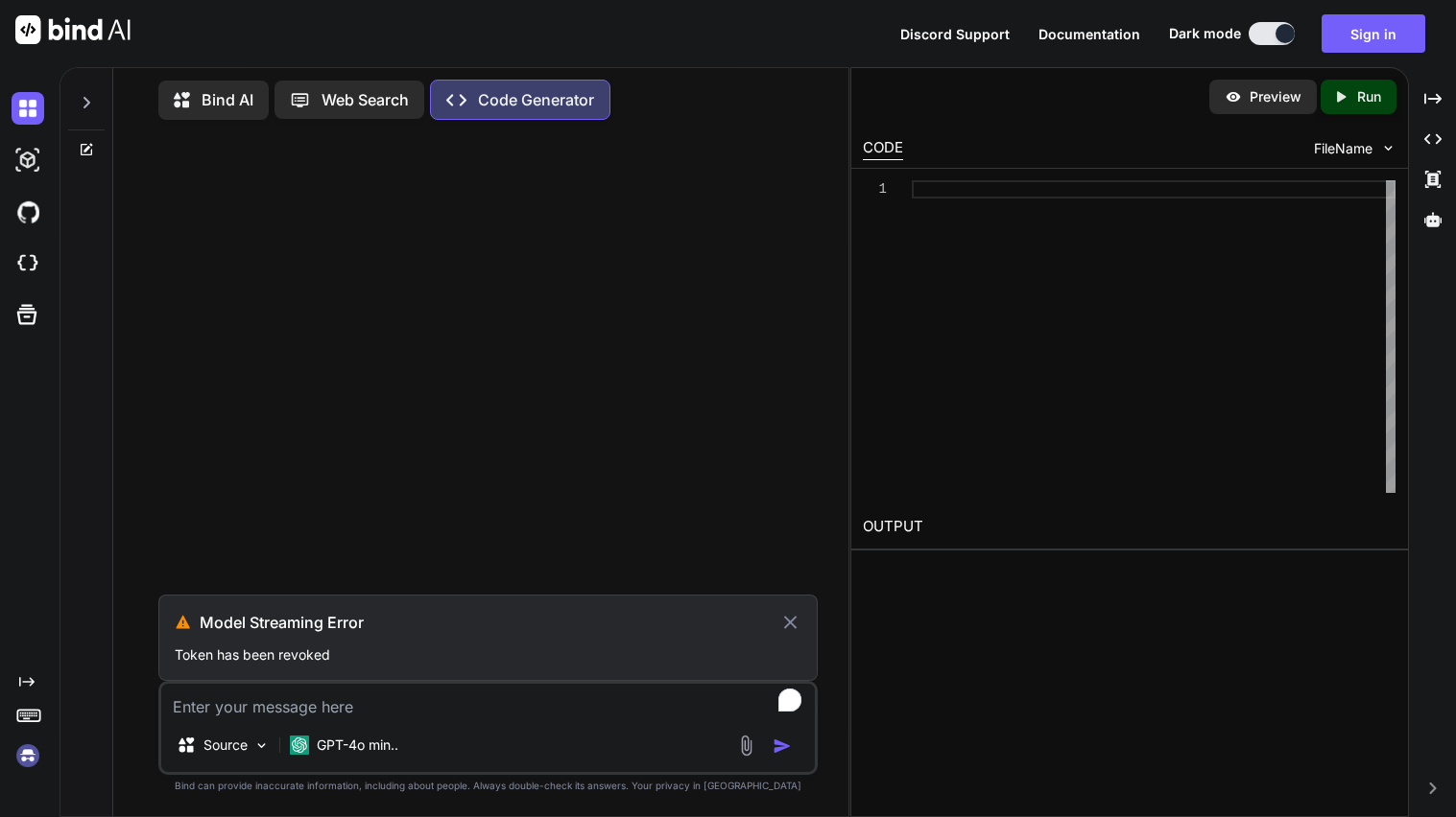
click at [793, 629] on icon at bounding box center [791, 623] width 14 height 14
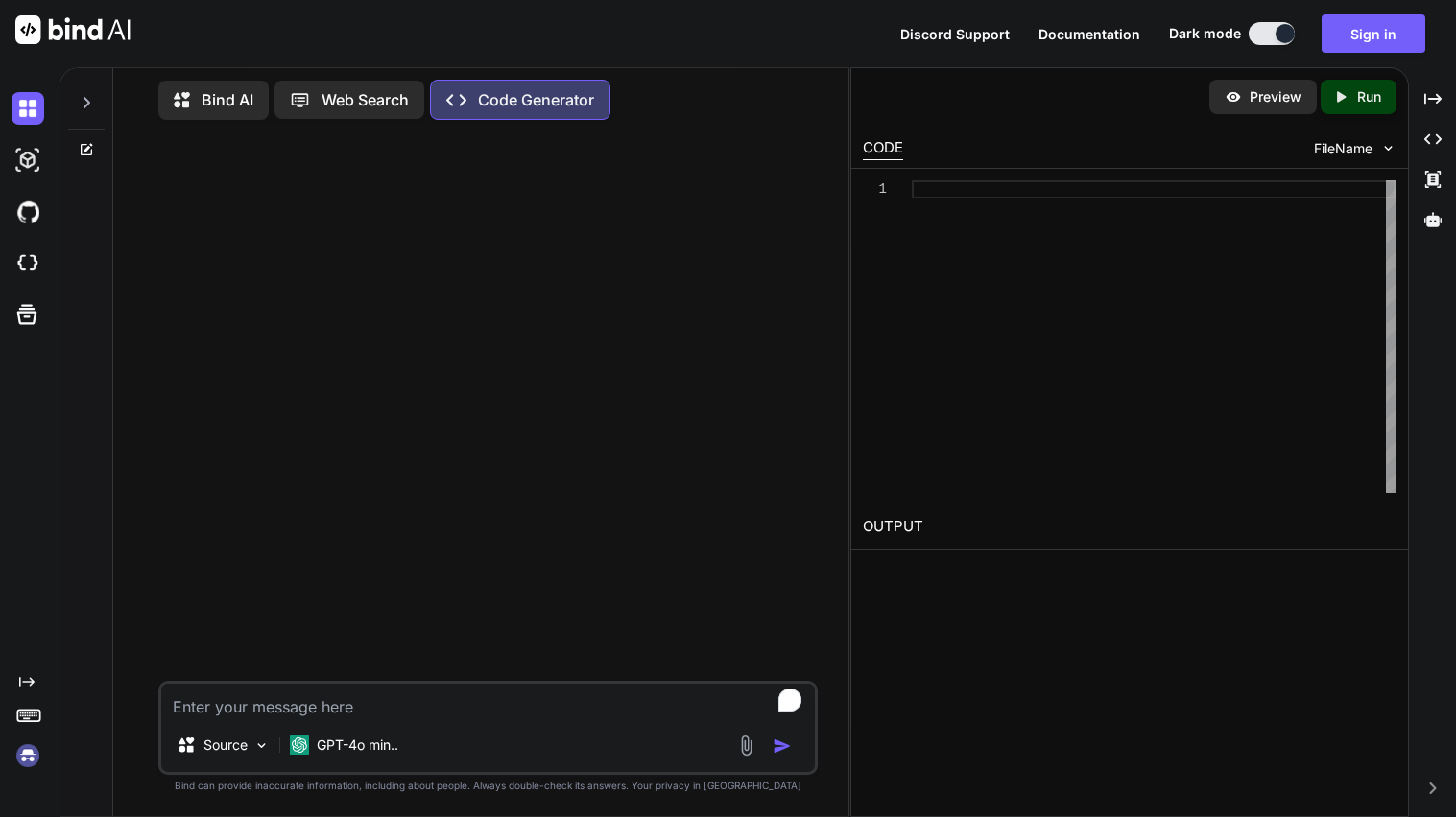
click at [346, 688] on textarea "To enrich screen reader interactions, please activate Accessibility in Grammarl…" at bounding box center [488, 701] width 653 height 34
paste textarea "<!-- Ultimate Game Stash file--> <!-- For the regularly updating doc go to http…"
type textarea "fix this code pls <!-- Ultimate Game Stash file--> <!-- For the regularly updat…"
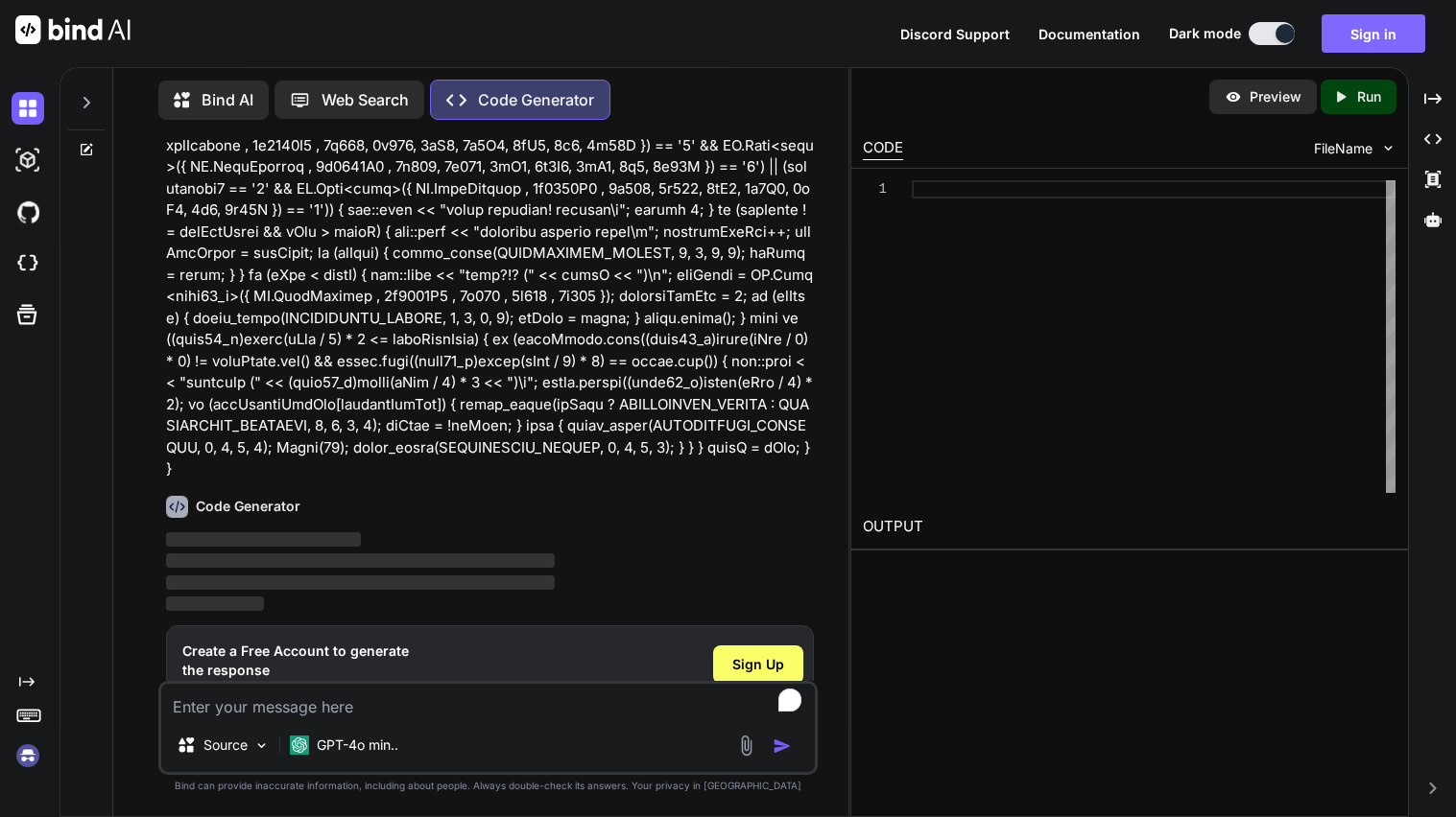
click at [1349, 41] on button "Sign in" at bounding box center [1373, 33] width 103 height 38
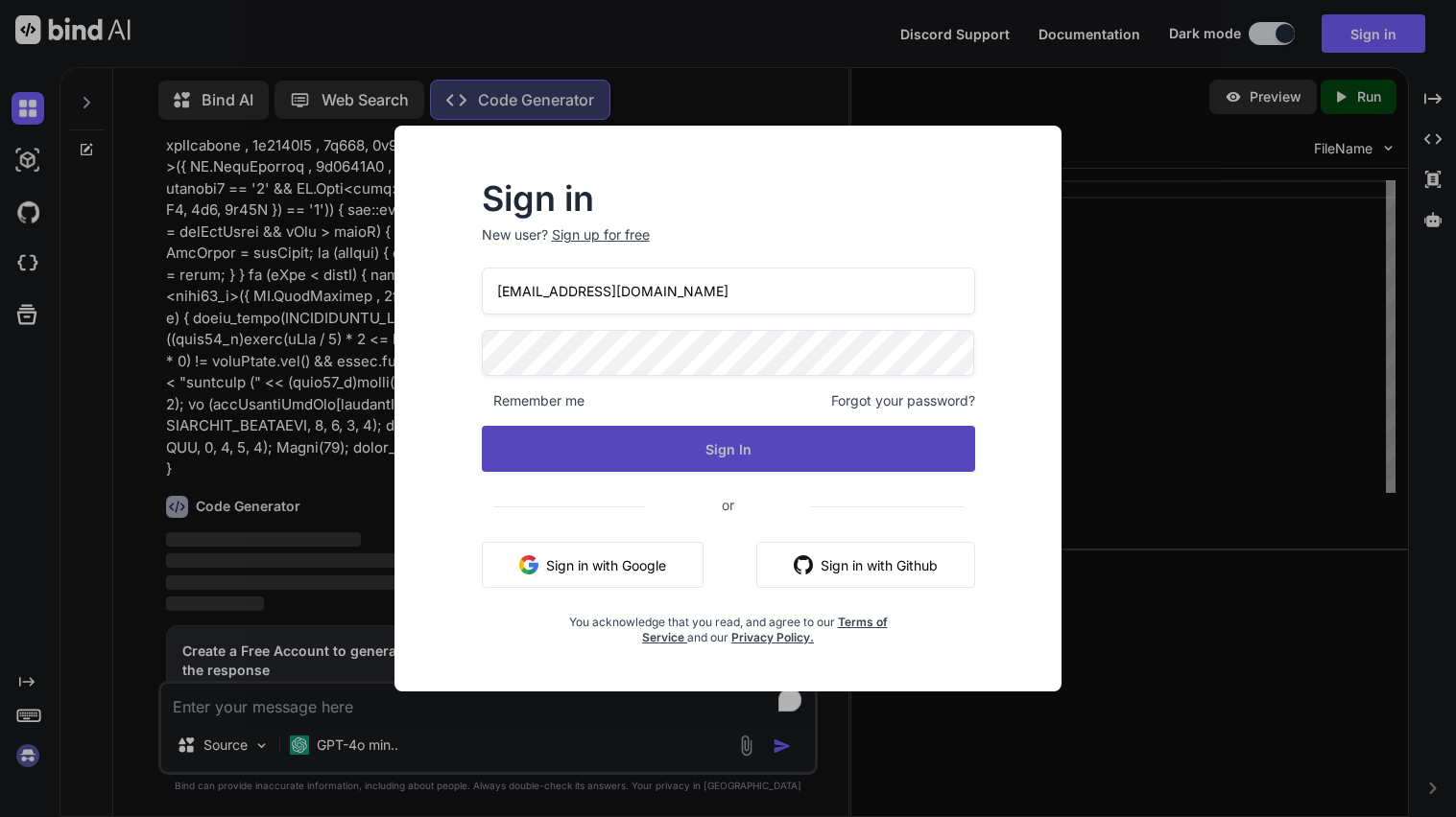
click at [753, 450] on button "Sign In" at bounding box center [728, 448] width 493 height 46
click at [726, 452] on button "Sign In" at bounding box center [728, 448] width 493 height 46
